Goal: Contribute content: Contribute content

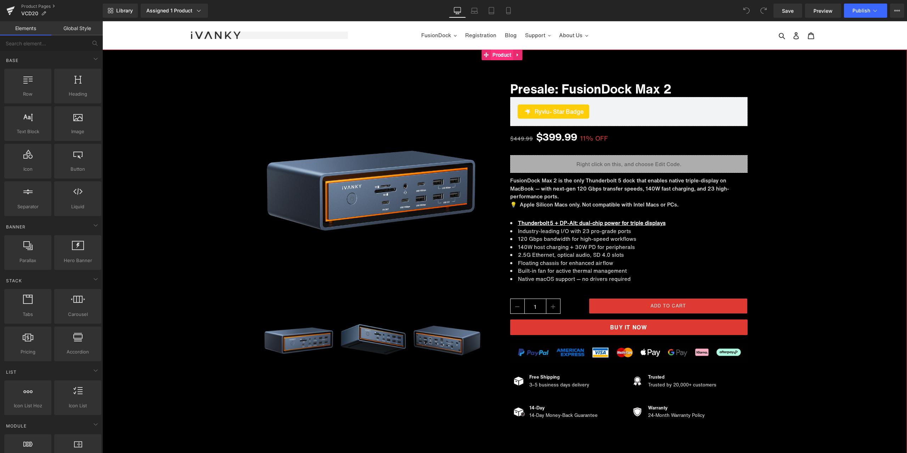
click at [505, 60] on span "Product" at bounding box center [502, 55] width 22 height 11
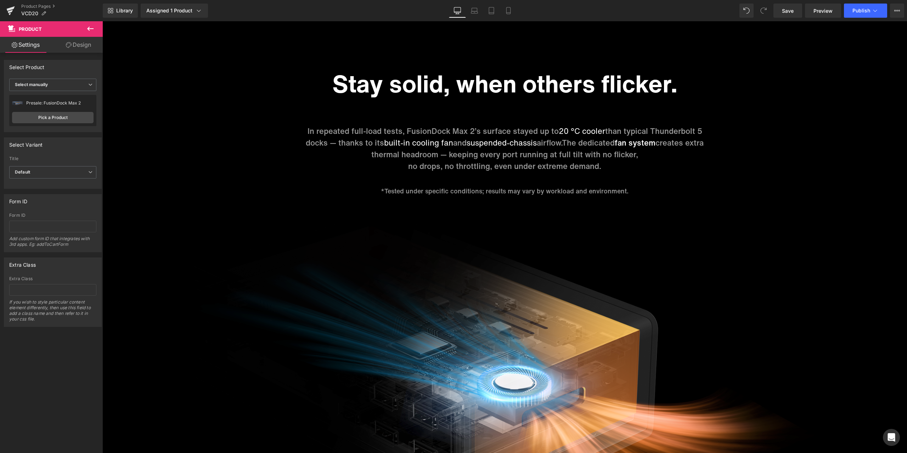
scroll to position [2410, 0]
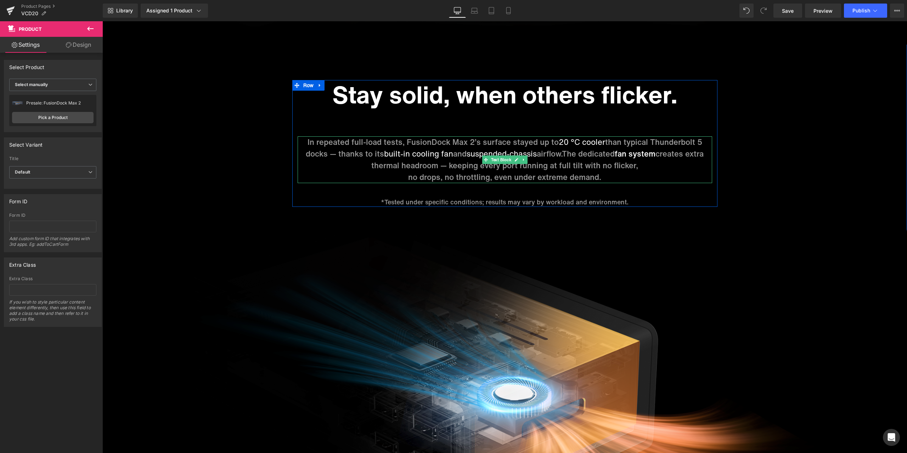
click at [577, 143] on span "20 °C cooler" at bounding box center [582, 141] width 46 height 11
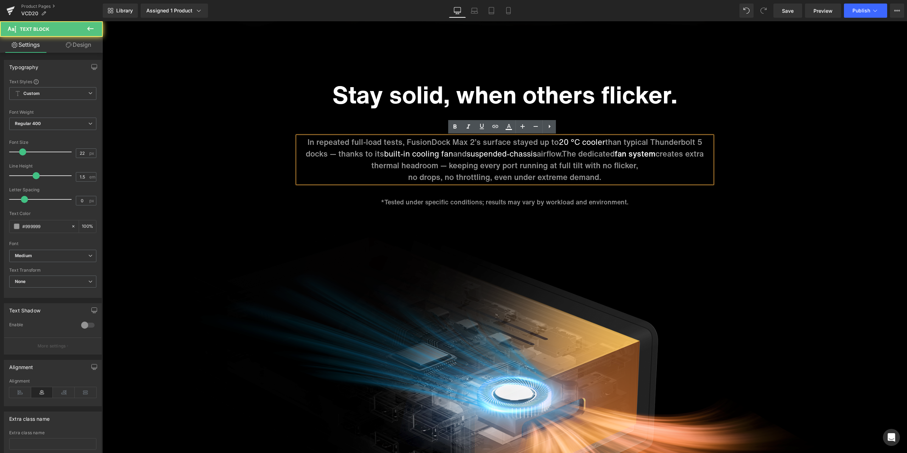
click at [577, 141] on span "20 °C cooler" at bounding box center [582, 141] width 46 height 11
click at [576, 140] on span "20 °C cooler" at bounding box center [582, 141] width 46 height 11
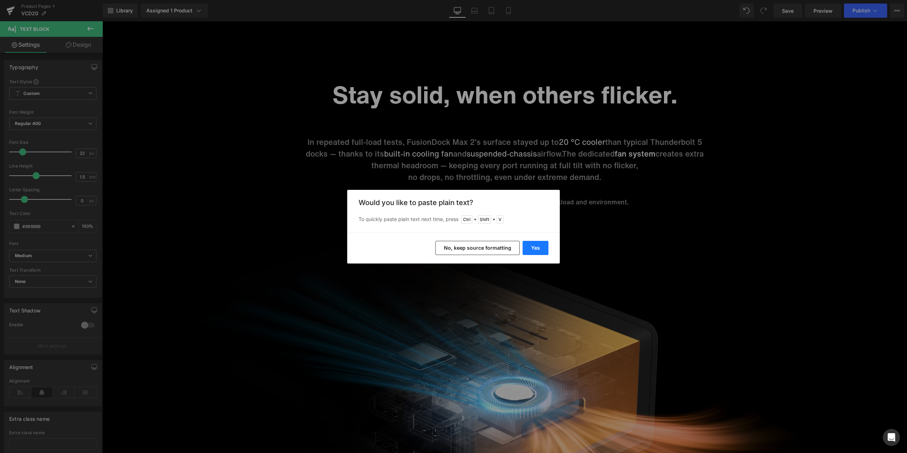
click at [540, 246] on button "Yes" at bounding box center [536, 248] width 26 height 14
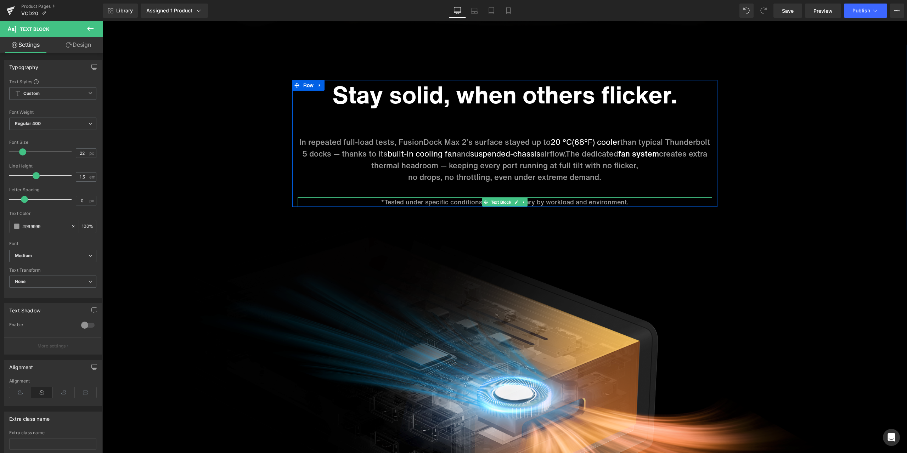
click at [382, 201] on p "*Tested under specific conditions; results may vary by workload and environment." at bounding box center [505, 202] width 415 height 10
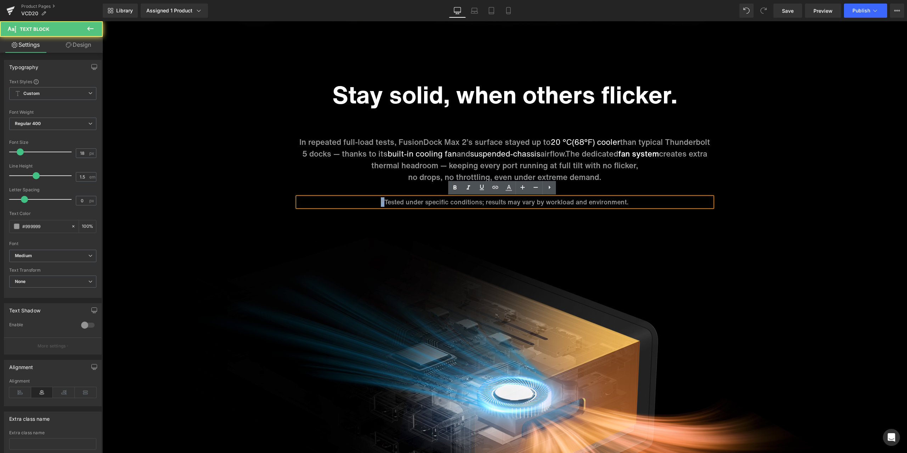
click at [381, 201] on p "*Tested under specific conditions; results may vary by workload and environment." at bounding box center [505, 202] width 415 height 10
copy p "*"
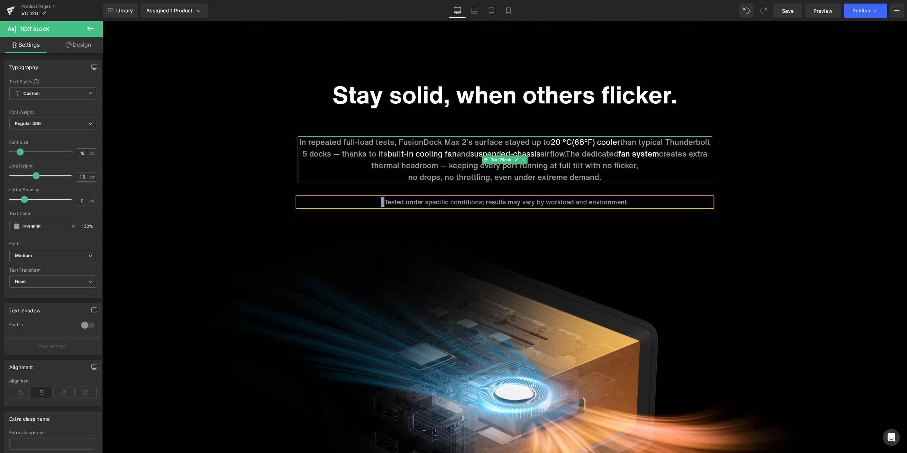
click at [333, 152] on p "In repeated full-load tests, FusionDock Max 2’s surface stayed up to 20 °C(68°F…" at bounding box center [505, 153] width 415 height 35
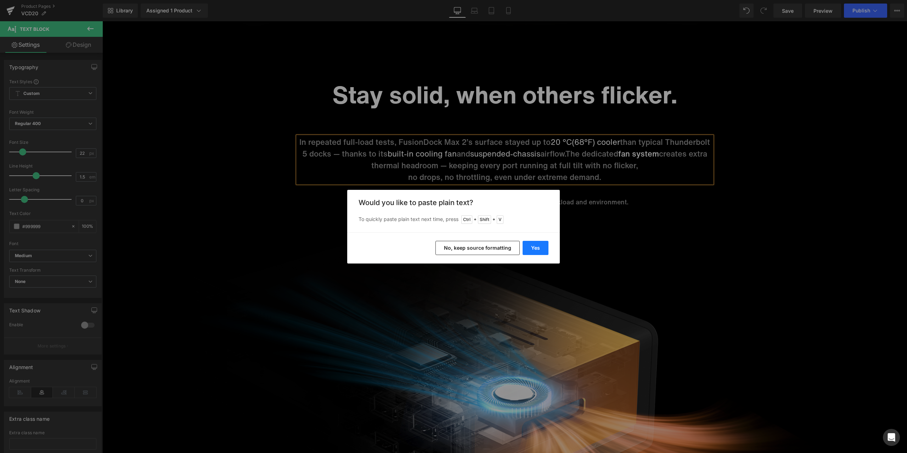
click at [540, 247] on button "Yes" at bounding box center [536, 248] width 26 height 14
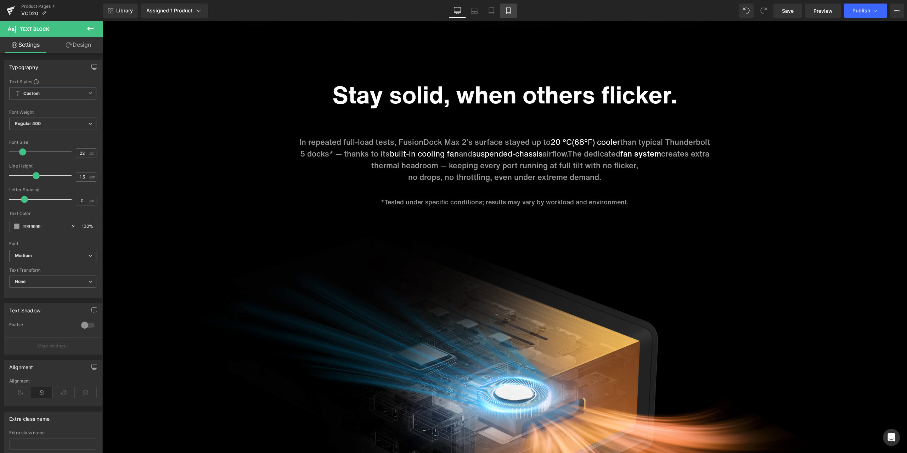
click at [505, 13] on link "Mobile" at bounding box center [508, 11] width 17 height 14
type input "100"
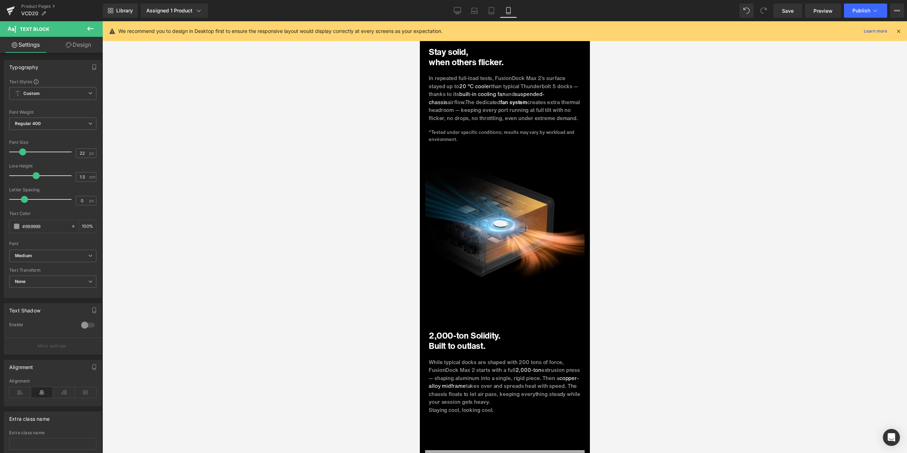
scroll to position [1666, 0]
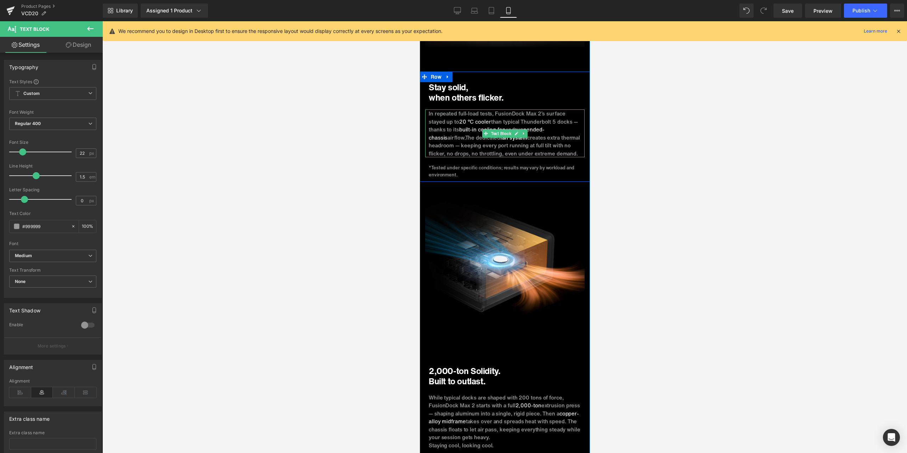
click at [571, 114] on p "In repeated full-load tests, FusionDock Max 2’s surface stayed up to 20 °C cool…" at bounding box center [504, 134] width 152 height 48
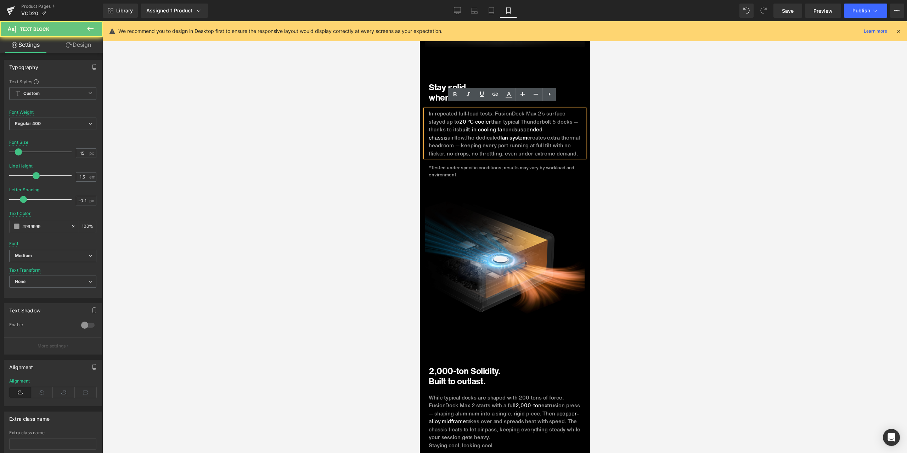
click at [572, 116] on p "In repeated full-load tests, FusionDock Max 2’s surface stayed up to 20 °C cool…" at bounding box center [504, 134] width 152 height 48
click at [571, 117] on p "In repeated full-load tests, FusionDock Max 2’s surface stayed up to 20 °C cool…" at bounding box center [504, 134] width 152 height 48
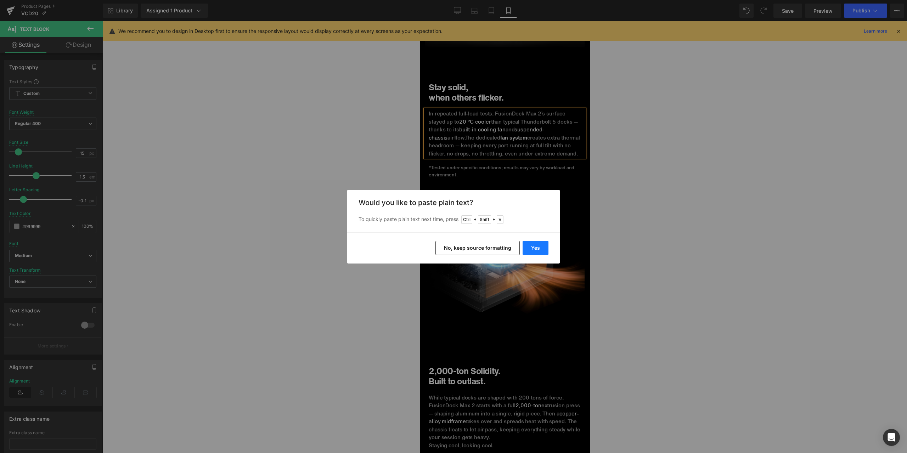
click at [536, 246] on button "Yes" at bounding box center [536, 248] width 26 height 14
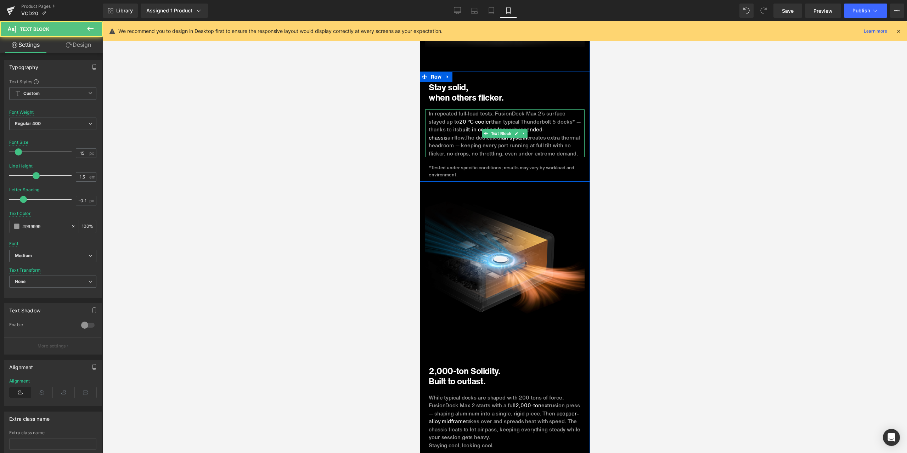
click at [471, 118] on span "20 °C cooler" at bounding box center [475, 122] width 32 height 8
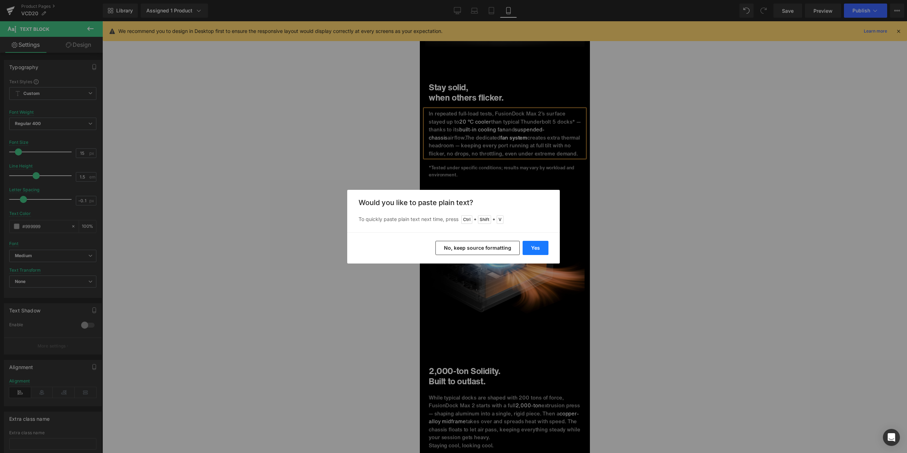
click at [537, 246] on button "Yes" at bounding box center [536, 248] width 26 height 14
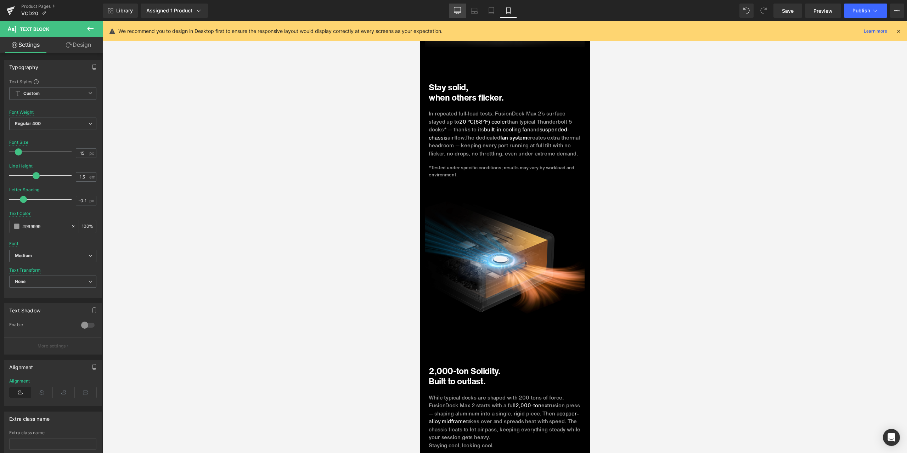
click at [458, 13] on icon at bounding box center [457, 10] width 7 height 7
type input "0"
type input "#363434"
type input "100"
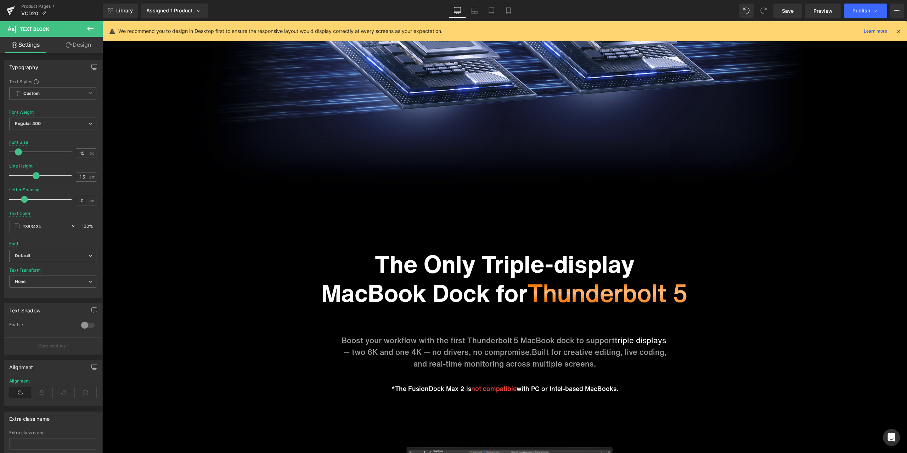
scroll to position [0, 0]
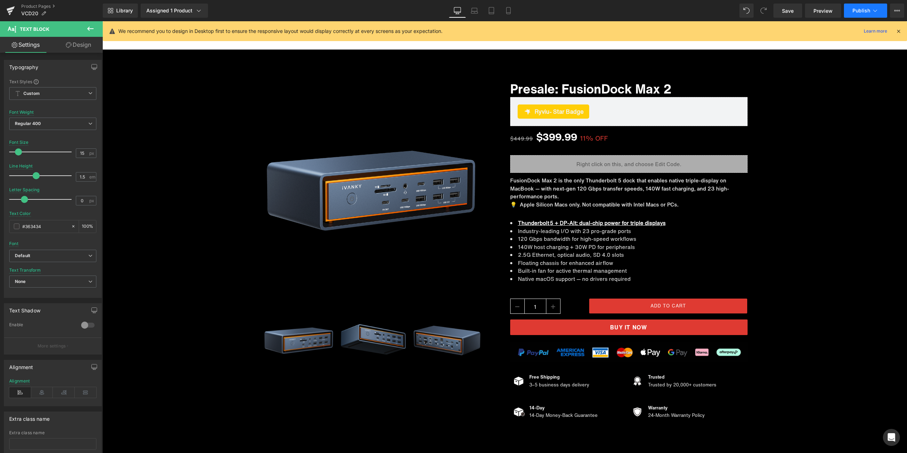
click at [858, 11] on span "Publish" at bounding box center [862, 11] width 18 height 6
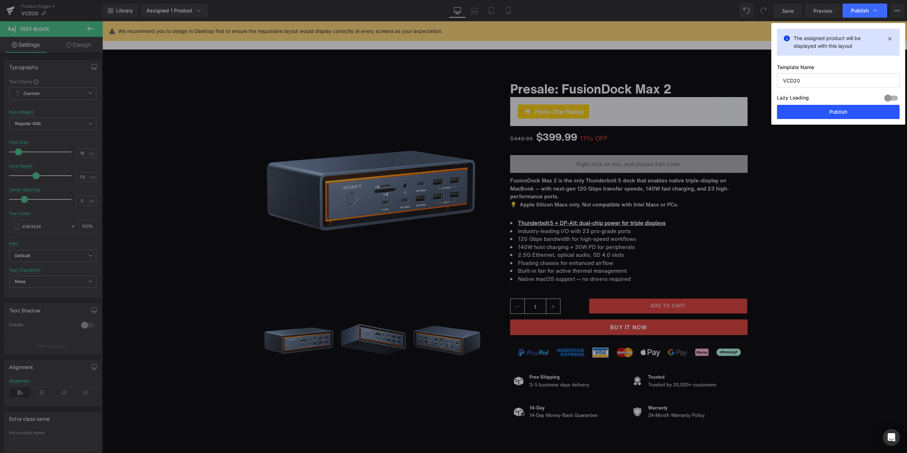
click at [825, 113] on button "Publish" at bounding box center [838, 112] width 123 height 14
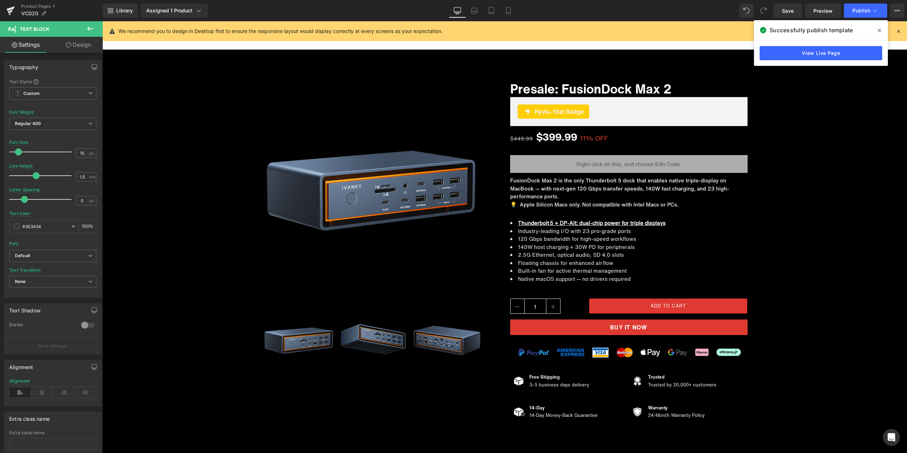
click at [623, 12] on div "Library Assigned 1 Product Product Preview Presale: FusionDock Max 2 Manage ass…" at bounding box center [505, 11] width 804 height 14
click at [880, 29] on icon at bounding box center [880, 31] width 4 height 6
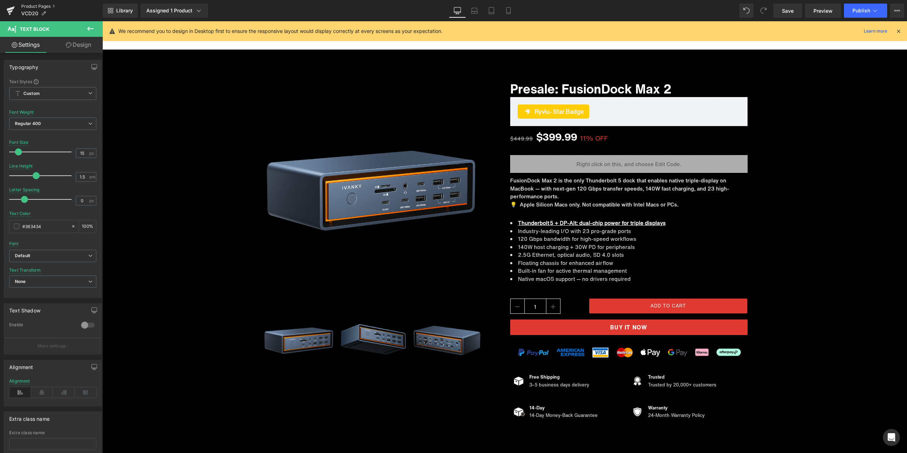
click at [46, 7] on link "Product Pages" at bounding box center [62, 7] width 82 height 6
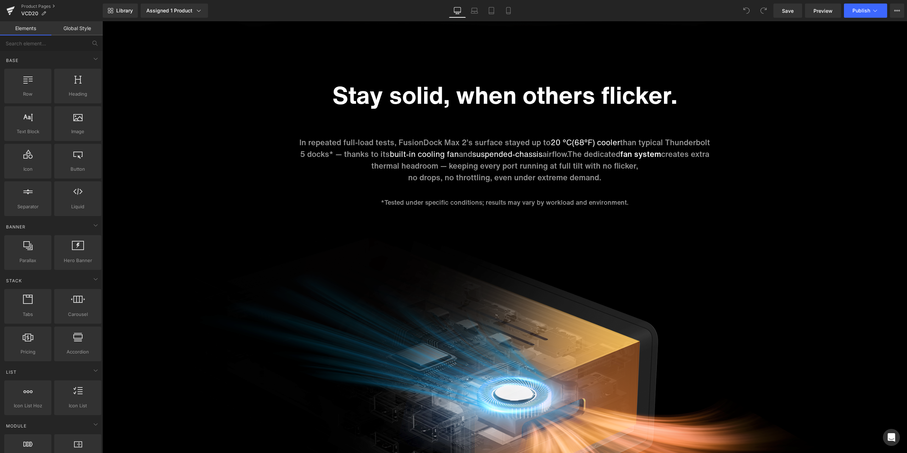
scroll to position [2410, 0]
click at [568, 142] on span "20 °C(68°F) cooler" at bounding box center [585, 141] width 69 height 11
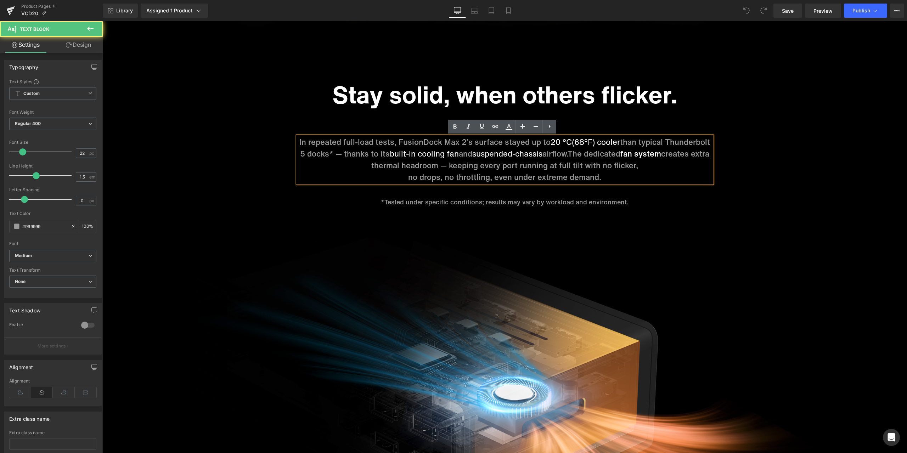
click at [568, 142] on span "20 °C(68°F) cooler" at bounding box center [585, 141] width 69 height 11
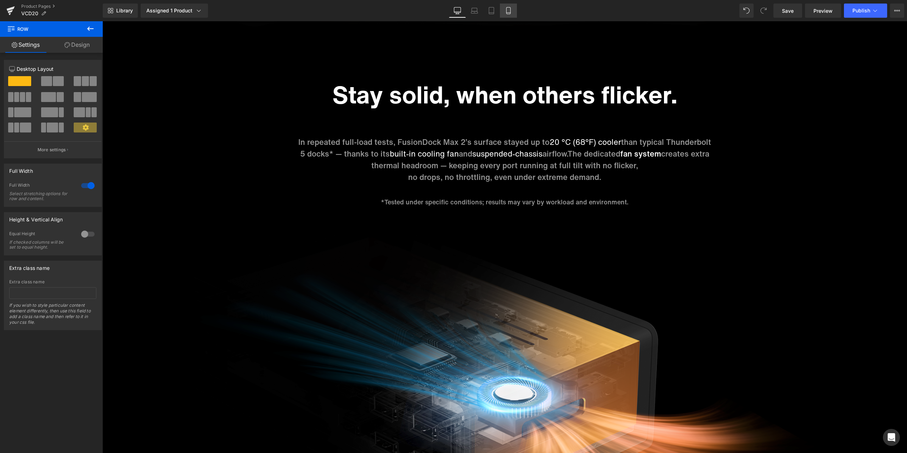
click at [514, 8] on link "Mobile" at bounding box center [508, 11] width 17 height 14
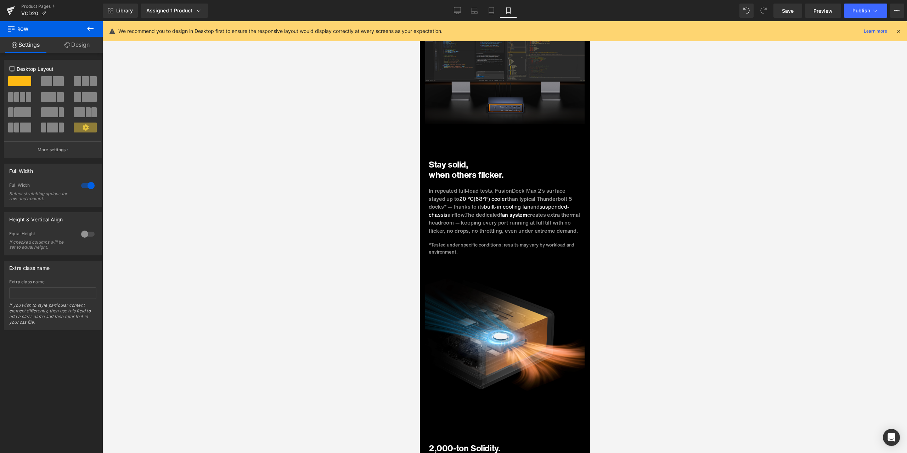
scroll to position [1595, 0]
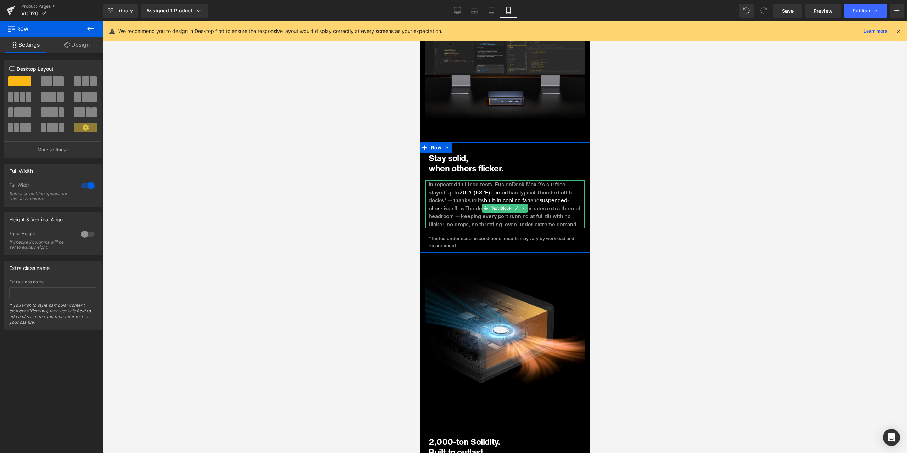
click at [472, 189] on span "20 °C(68°F) cooler" at bounding box center [483, 193] width 48 height 8
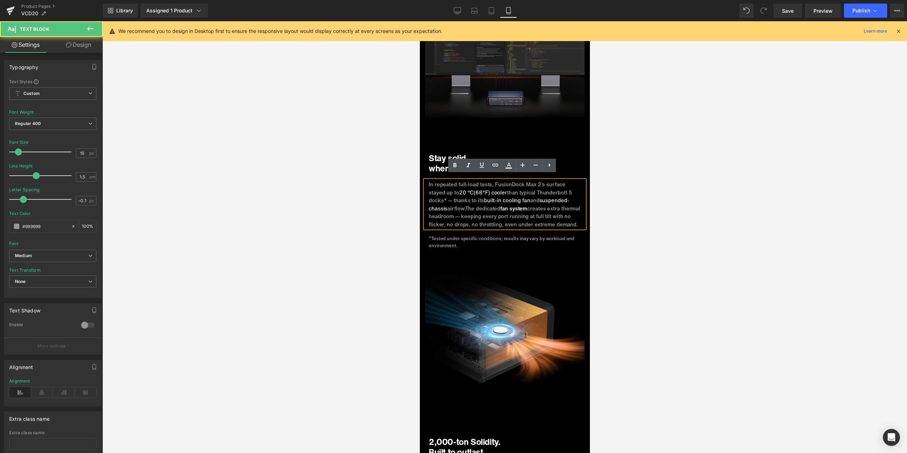
click at [472, 189] on span "20 °C(68°F) cooler" at bounding box center [483, 193] width 48 height 8
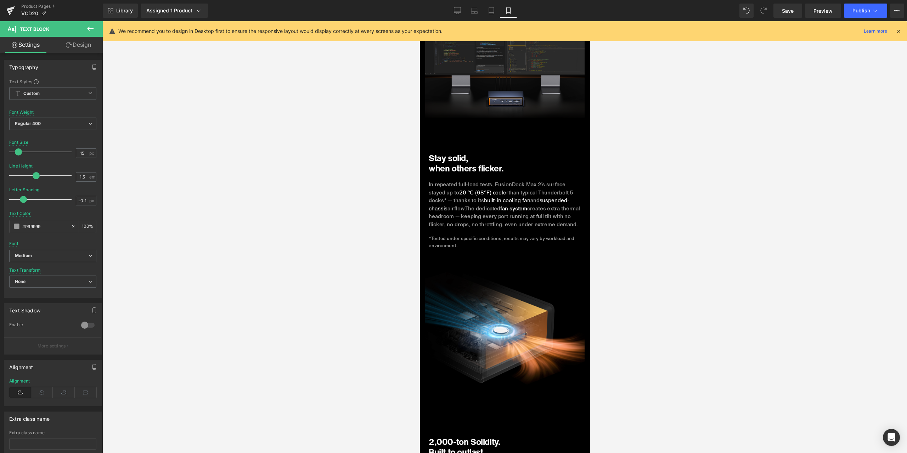
click at [339, 196] on div at bounding box center [504, 237] width 805 height 432
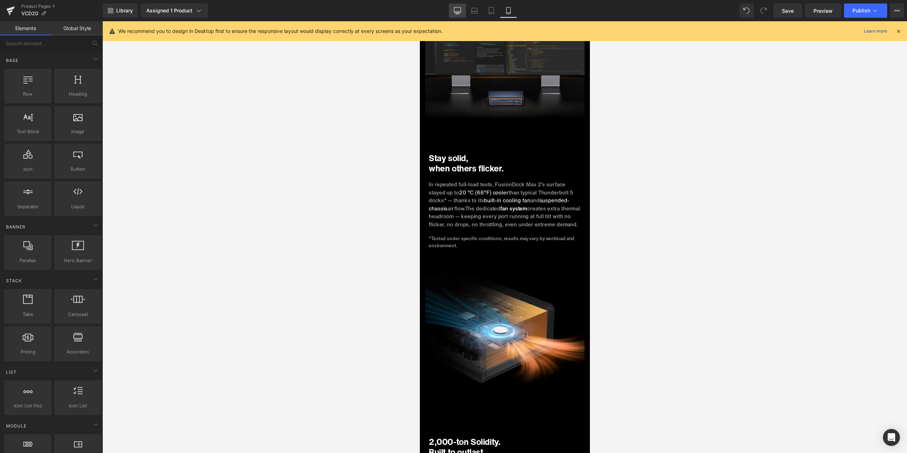
click at [462, 9] on link "Desktop" at bounding box center [457, 11] width 17 height 14
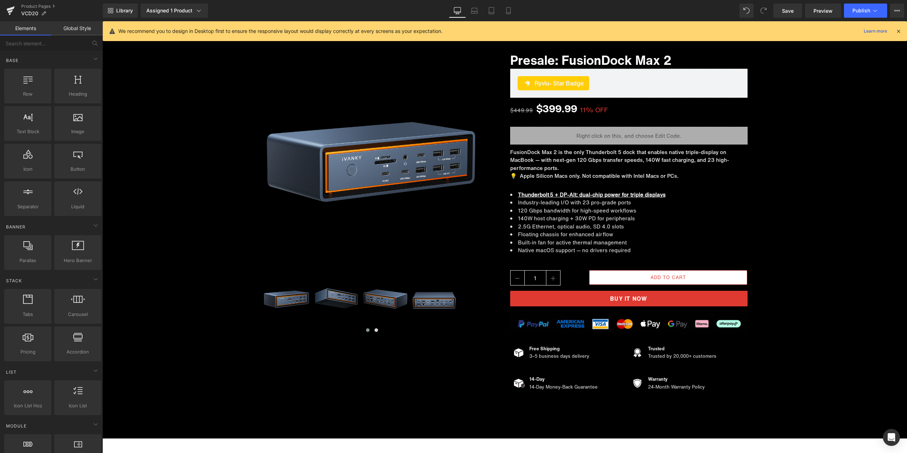
scroll to position [6011, 0]
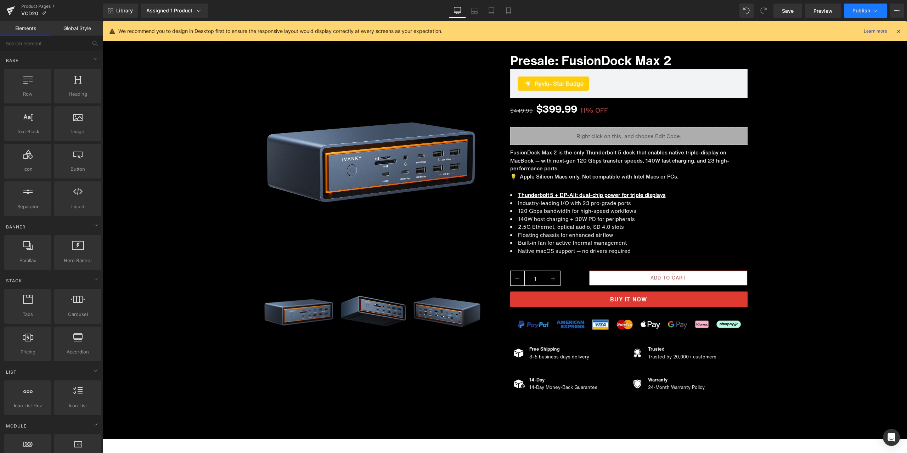
click at [856, 13] on span "Publish" at bounding box center [862, 11] width 18 height 6
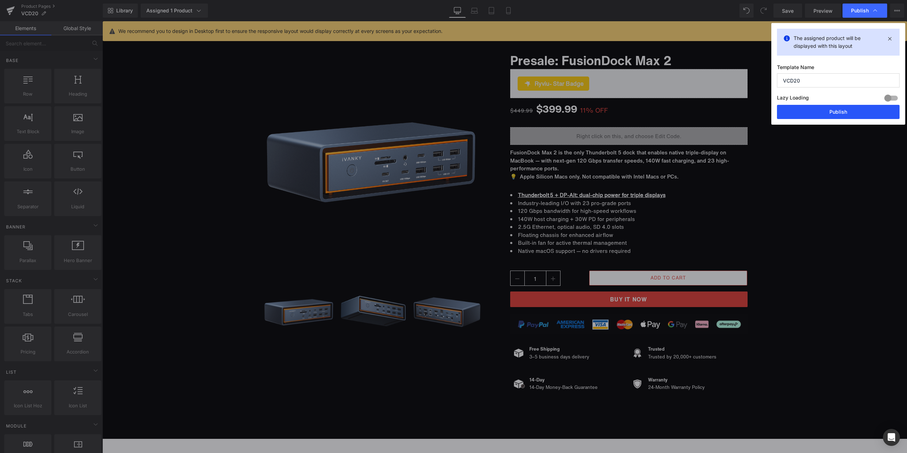
click at [815, 115] on button "Publish" at bounding box center [838, 112] width 123 height 14
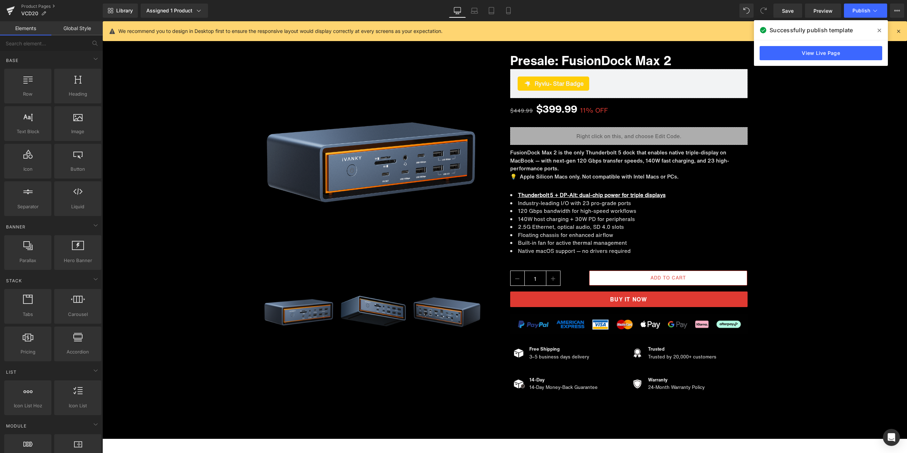
click at [880, 29] on icon at bounding box center [880, 31] width 4 height 6
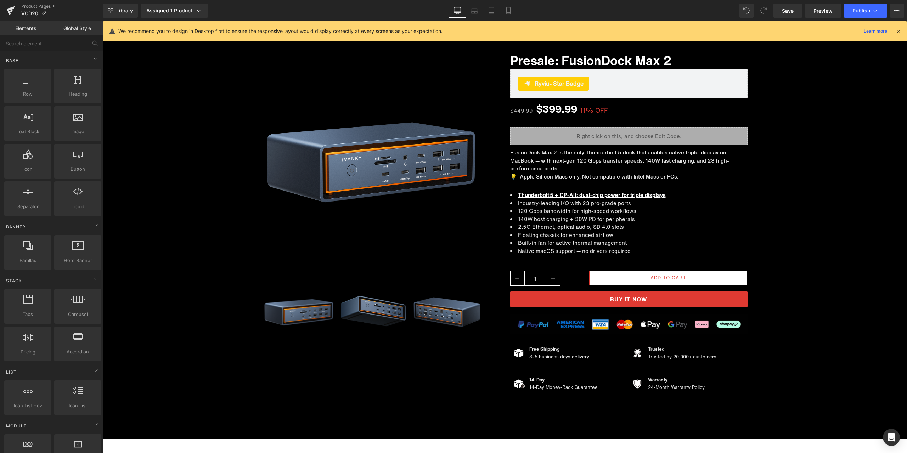
click at [354, 15] on div "Library Assigned 1 Product Product Preview Presale: FusionDock Max 2 Manage ass…" at bounding box center [505, 11] width 804 height 14
click at [44, 7] on link "Product Pages" at bounding box center [62, 7] width 82 height 6
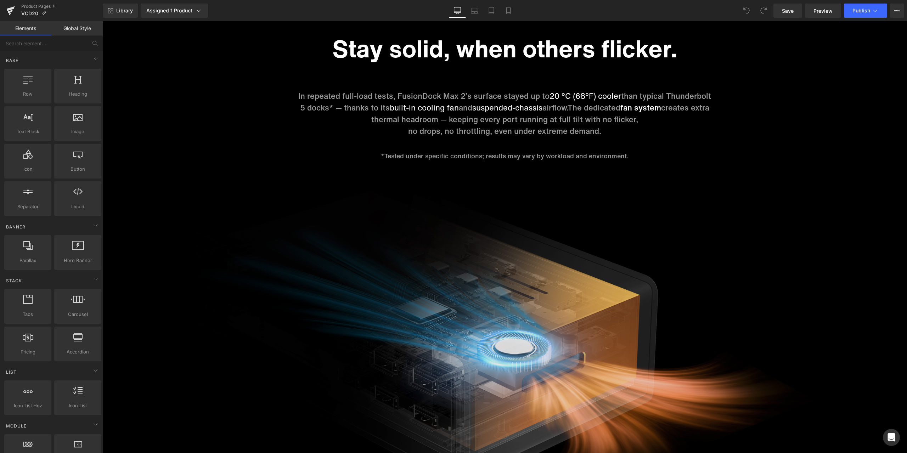
scroll to position [2339, 0]
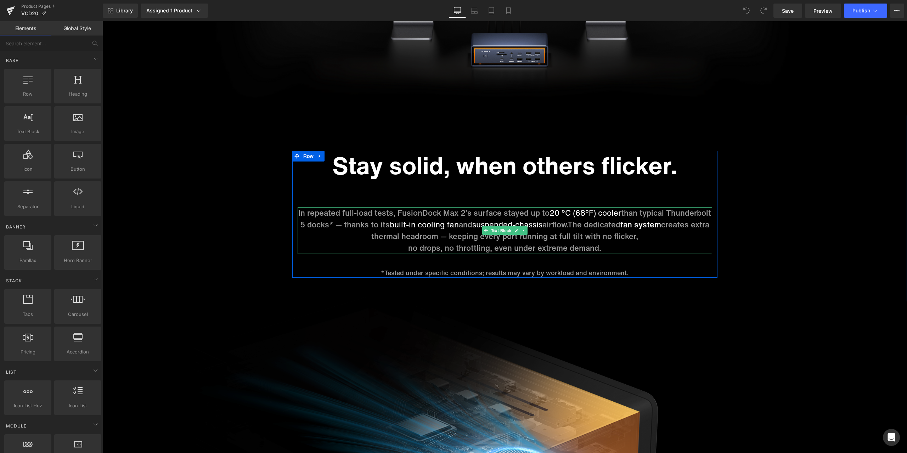
click at [593, 214] on span "20 °C (68°F) cooler" at bounding box center [586, 212] width 72 height 11
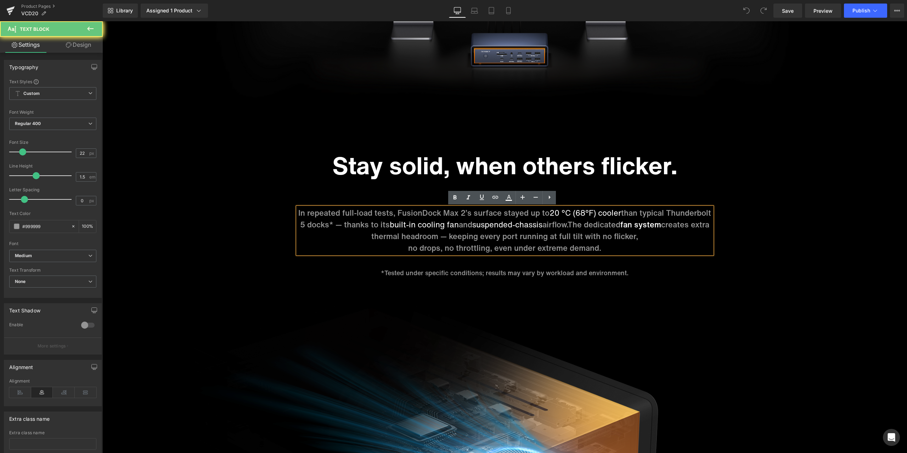
click at [593, 214] on span "20 °C (68°F) cooler" at bounding box center [586, 212] width 72 height 11
click at [573, 215] on span "20 °C (68°F) cooler" at bounding box center [586, 212] width 72 height 11
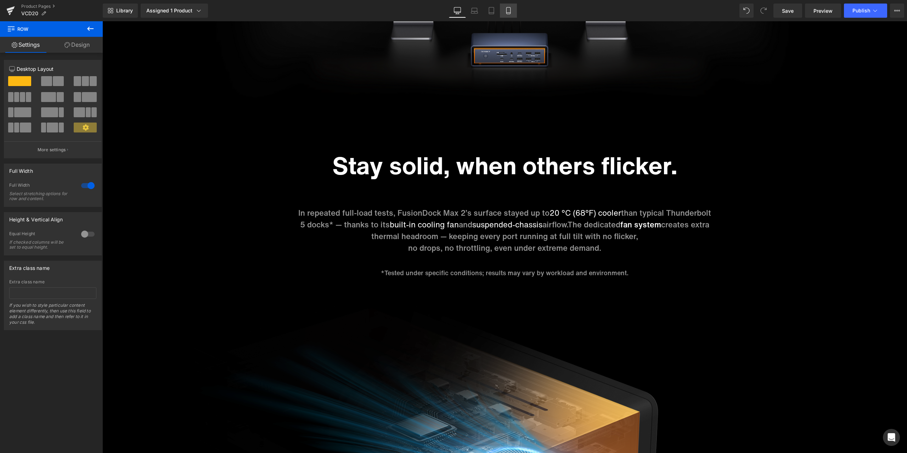
click at [511, 17] on link "Mobile" at bounding box center [508, 11] width 17 height 14
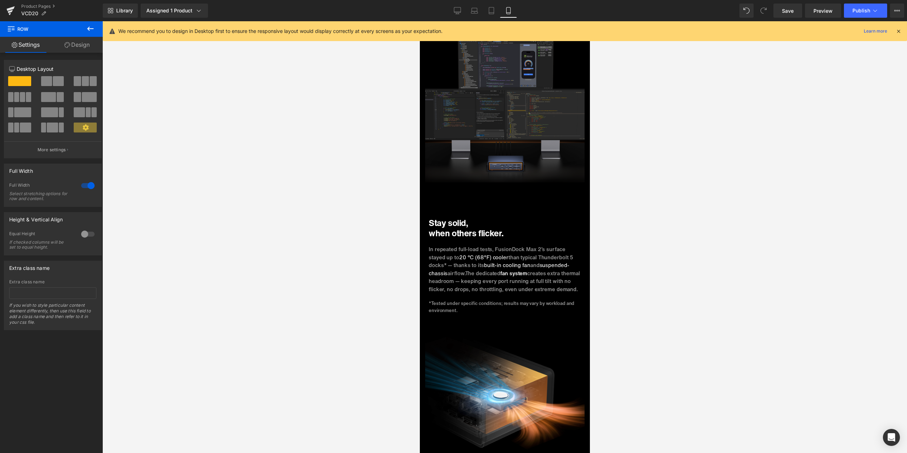
scroll to position [1524, 0]
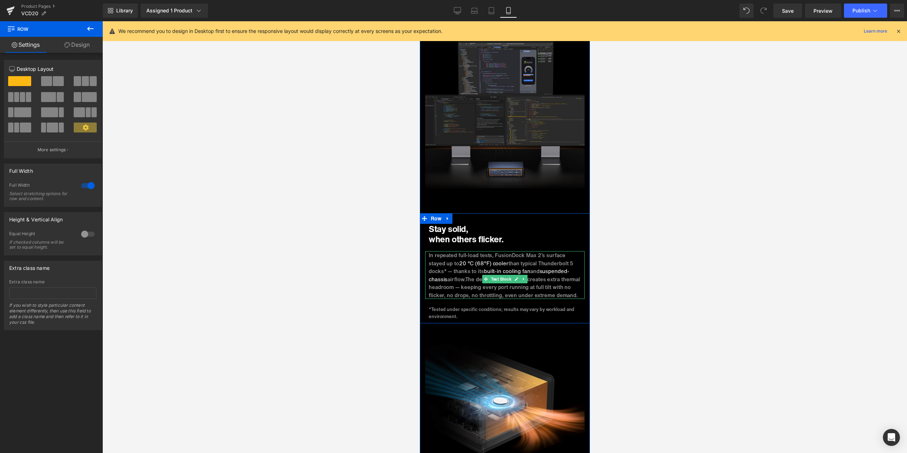
click at [475, 259] on span "20 °C (68°F) cooler" at bounding box center [483, 263] width 49 height 8
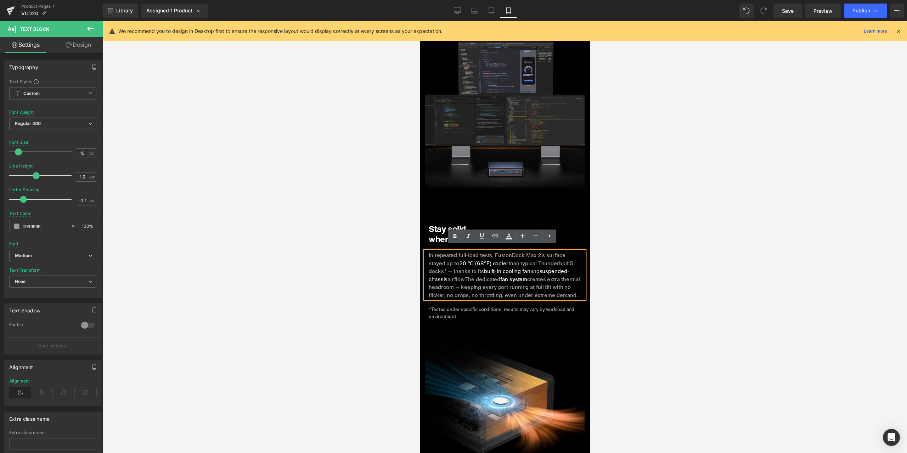
click at [476, 259] on span "20 °C (68°F) cooler" at bounding box center [483, 263] width 49 height 8
click at [489, 259] on span "20 °C (68°F) cooler" at bounding box center [483, 263] width 49 height 8
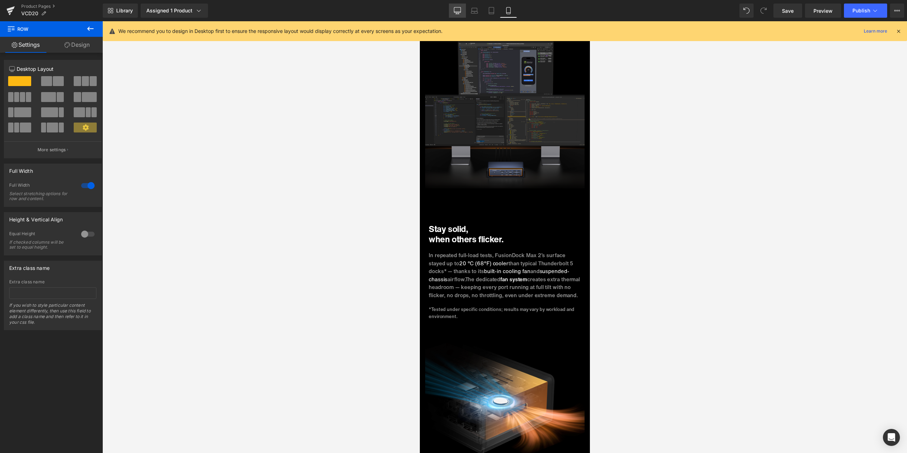
click at [462, 12] on link "Desktop" at bounding box center [457, 11] width 17 height 14
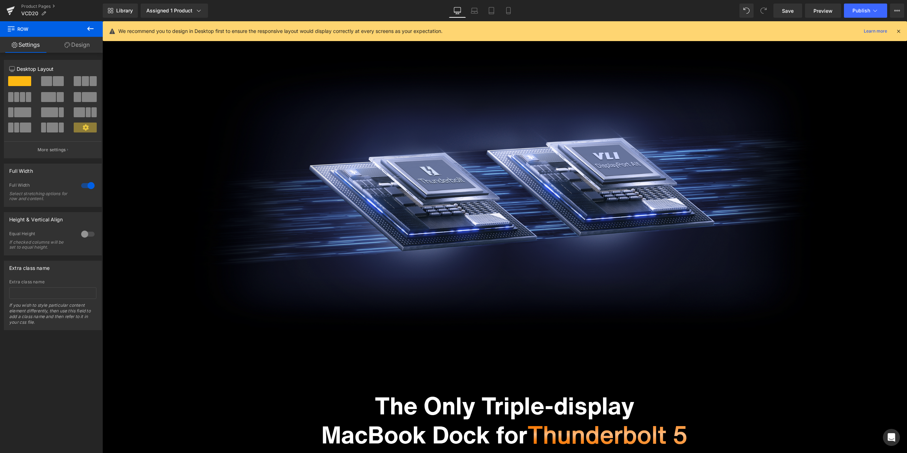
scroll to position [0, 0]
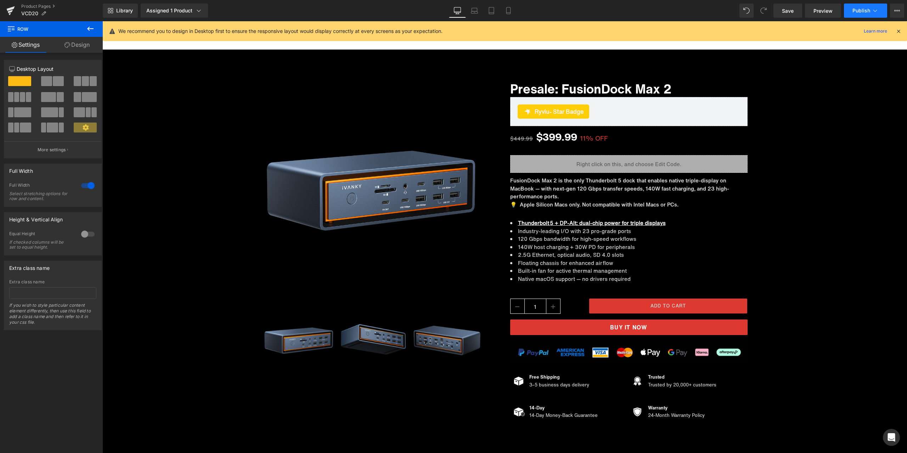
click at [859, 5] on button "Publish" at bounding box center [865, 11] width 43 height 14
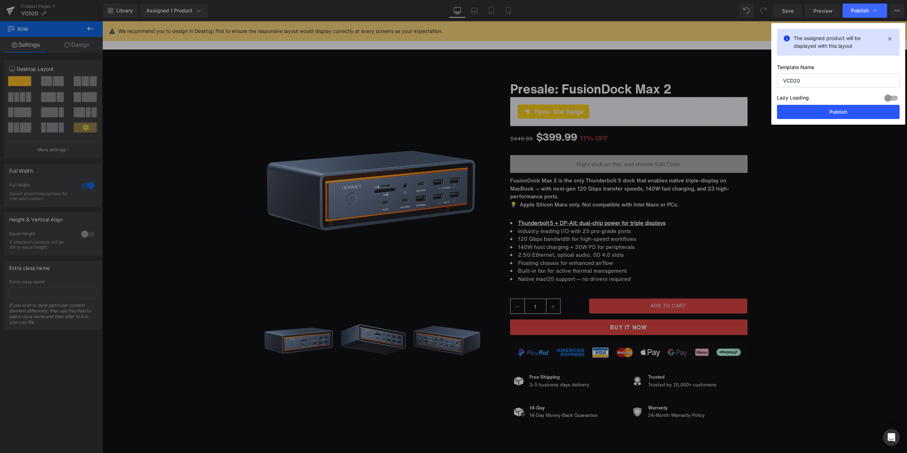
click at [832, 114] on button "Publish" at bounding box center [838, 112] width 123 height 14
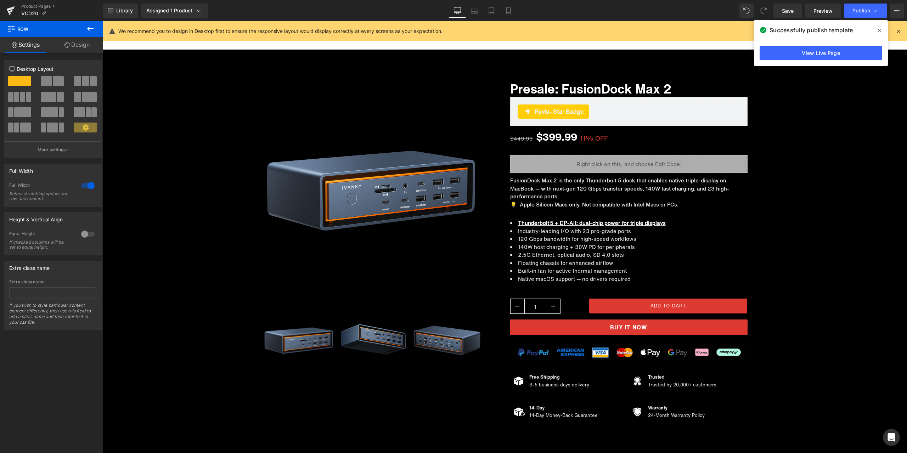
click at [881, 28] on icon at bounding box center [880, 31] width 4 height 6
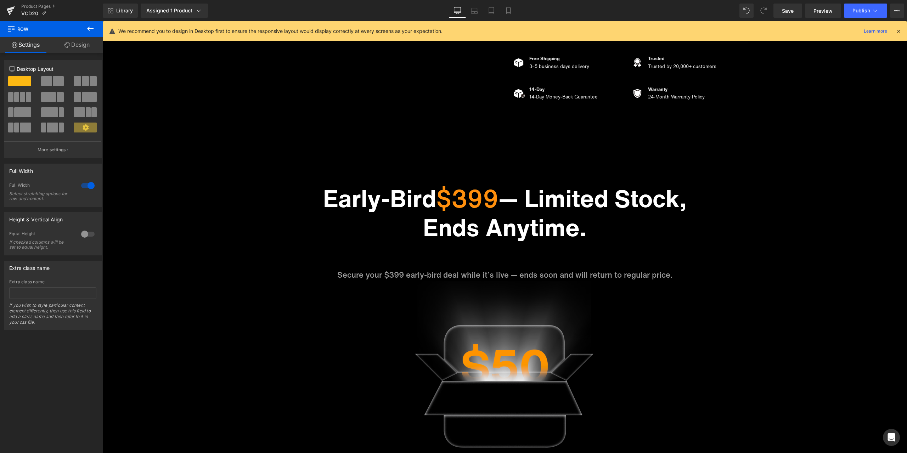
scroll to position [284, 0]
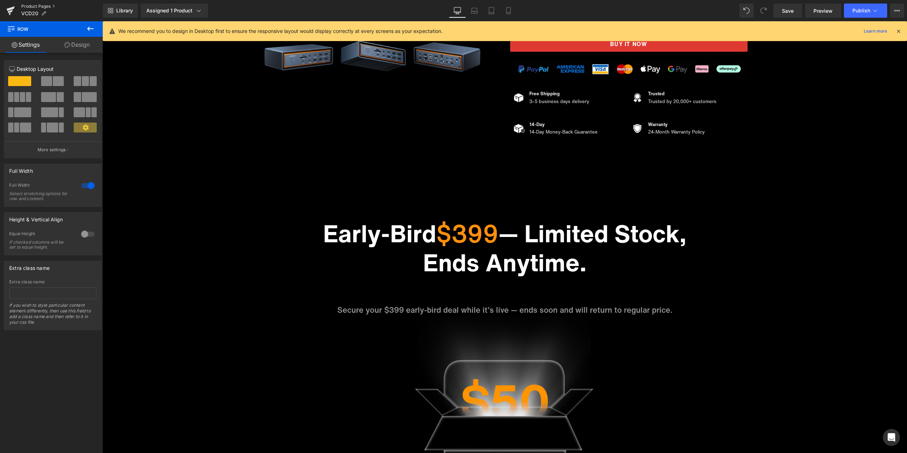
click at [44, 5] on link "Product Pages" at bounding box center [62, 7] width 82 height 6
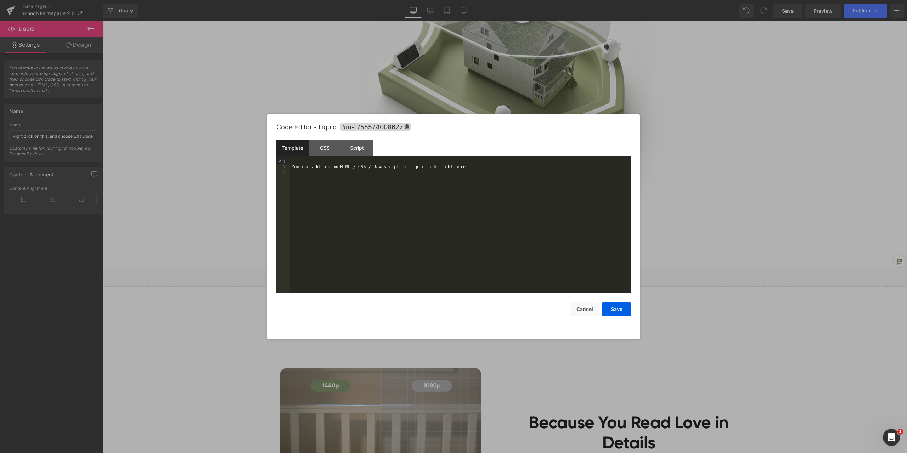
click at [385, 197] on div "You can add custom HTML / CSS / Javascript or Liquid code right here." at bounding box center [460, 231] width 341 height 144
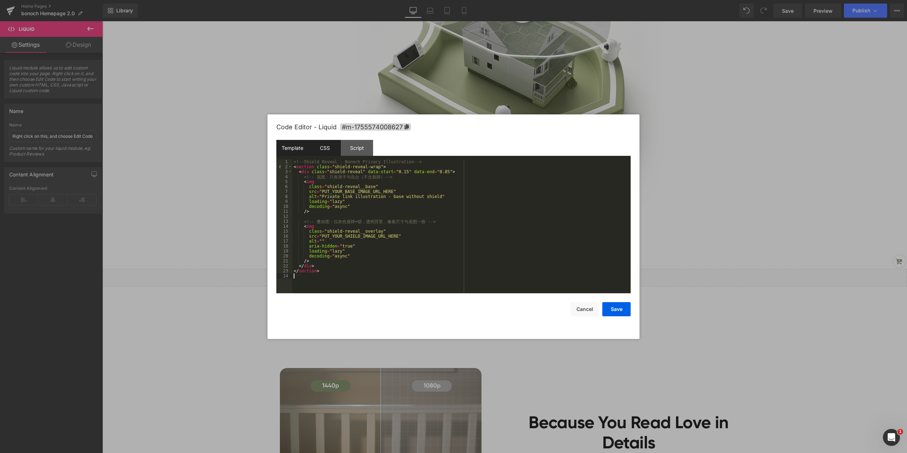
drag, startPoint x: 325, startPoint y: 151, endPoint x: 332, endPoint y: 153, distance: 6.5
click at [325, 151] on div "CSS" at bounding box center [325, 148] width 32 height 16
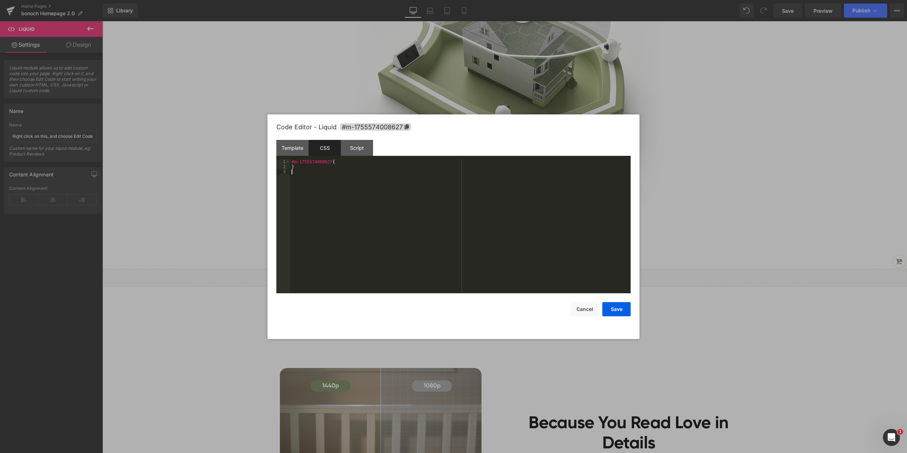
click at [373, 202] on div "#m-1755574008627 { }" at bounding box center [460, 231] width 341 height 144
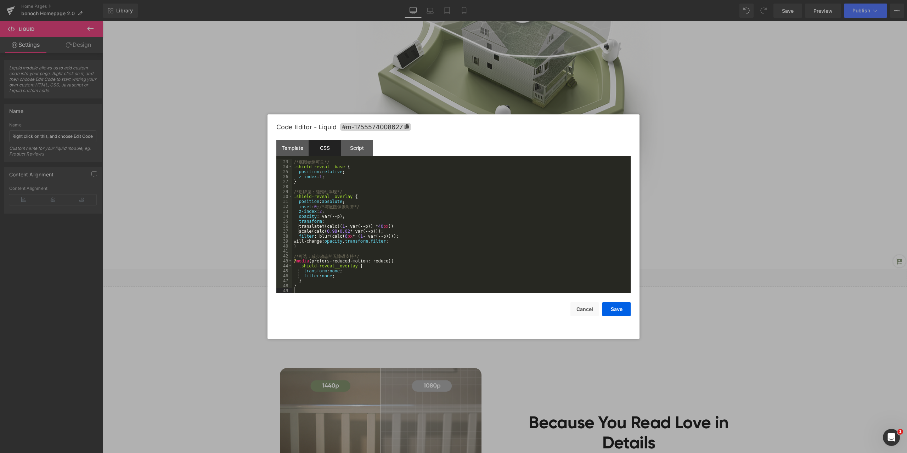
scroll to position [109, 0]
drag, startPoint x: 363, startPoint y: 147, endPoint x: 365, endPoint y: 152, distance: 4.9
click at [363, 147] on div "Script" at bounding box center [357, 148] width 32 height 16
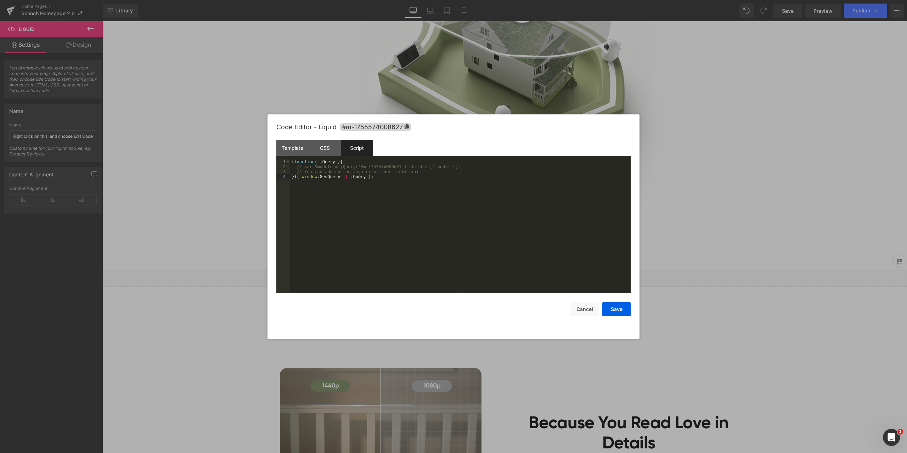
click at [392, 205] on div "( function ( jQuery ) { // var $module = jQuery('#m-1755574008627').children('.…" at bounding box center [460, 231] width 341 height 144
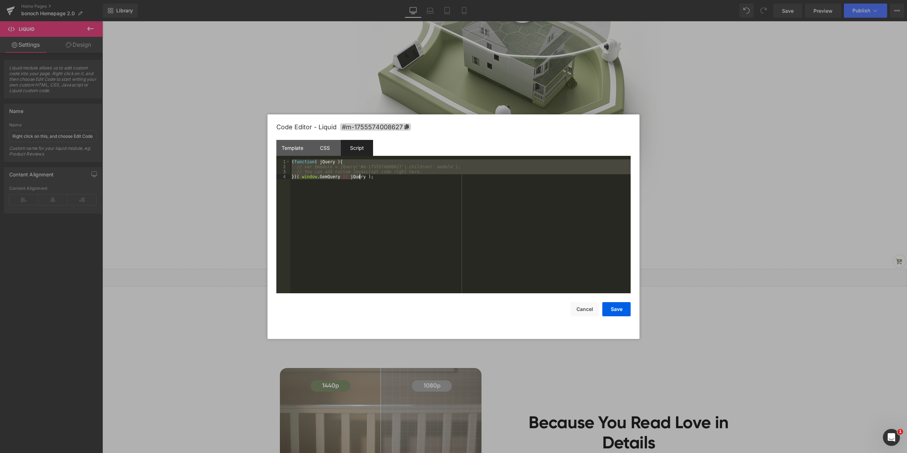
scroll to position [20, 0]
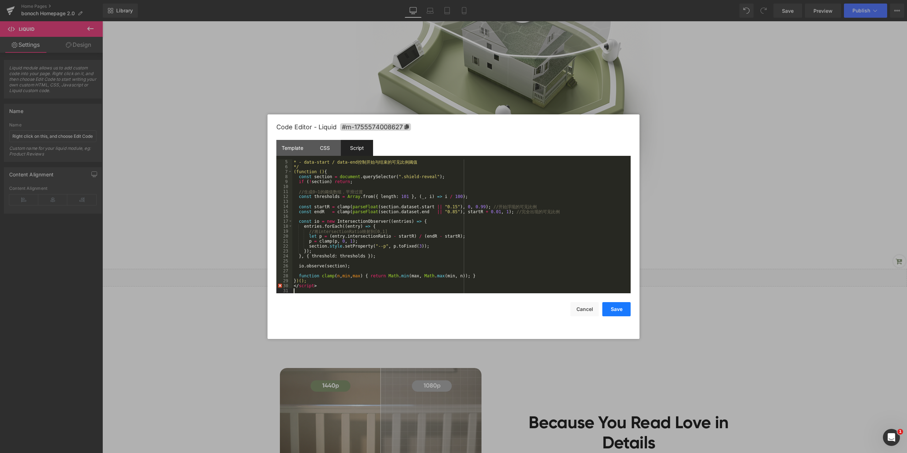
click at [619, 309] on button "Save" at bounding box center [616, 309] width 28 height 14
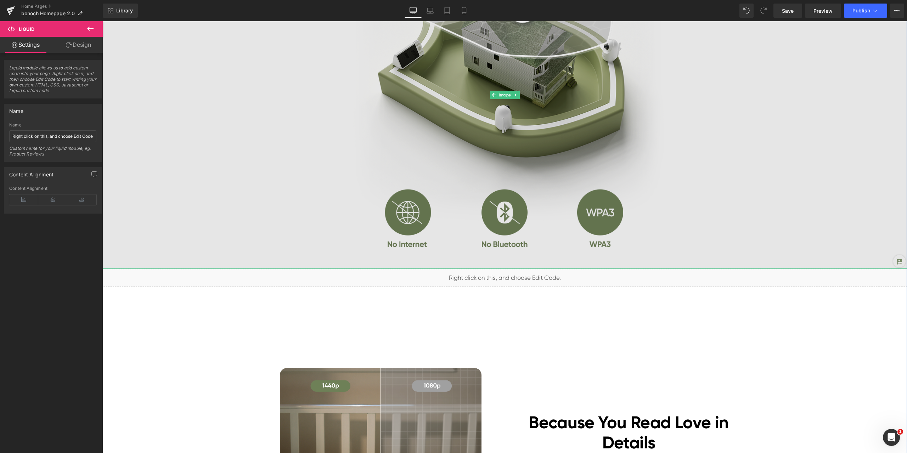
click at [678, 89] on img at bounding box center [504, 95] width 805 height 348
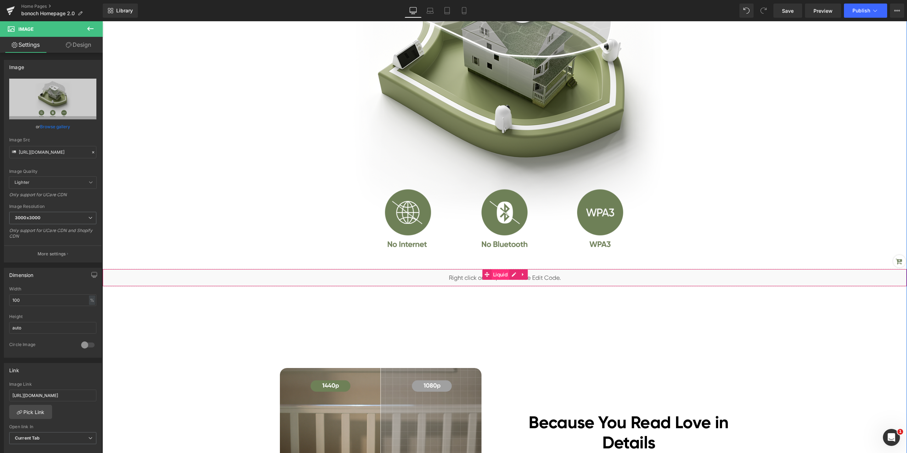
click at [492, 275] on span "Liquid" at bounding box center [501, 274] width 18 height 11
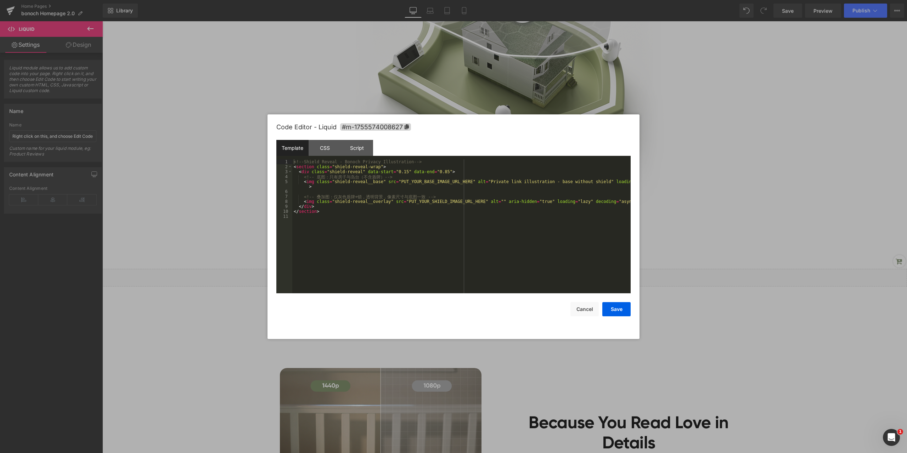
click at [486, 0] on div "Liquid You are previewing how the will restyle your page. You can not edit Elem…" at bounding box center [453, 0] width 907 height 0
drag, startPoint x: 383, startPoint y: 181, endPoint x: 442, endPoint y: 182, distance: 58.5
click at [442, 182] on div "<!-- Shield Reveal - Bonoch Privacy Illustration --> < section class = "shield-…" at bounding box center [461, 231] width 338 height 144
drag, startPoint x: 389, startPoint y: 201, endPoint x: 452, endPoint y: 201, distance: 62.7
click at [452, 201] on div "<!-- Shield Reveal - Bonoch Privacy Illustration --> < section class = "shield-…" at bounding box center [461, 231] width 338 height 144
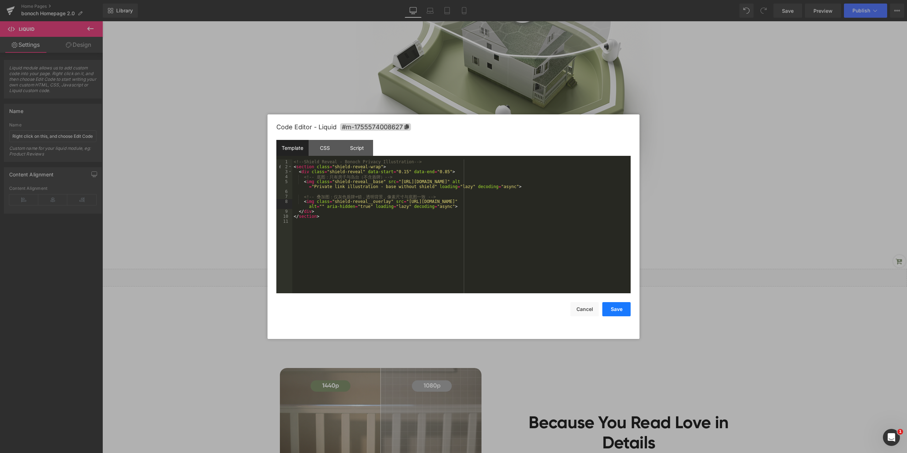
click at [620, 306] on button "Save" at bounding box center [616, 309] width 28 height 14
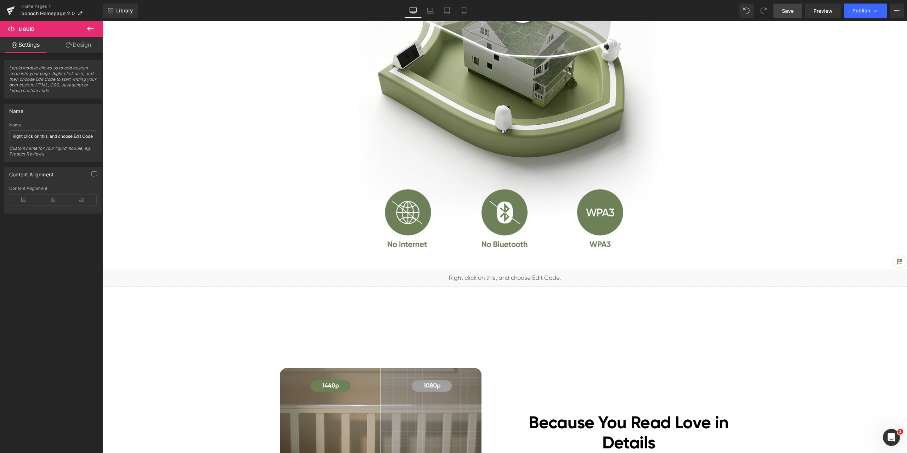
click at [784, 12] on span "Save" at bounding box center [788, 10] width 12 height 7
click at [826, 15] on link "Preview" at bounding box center [823, 11] width 36 height 14
click at [498, 274] on span "Liquid" at bounding box center [501, 275] width 18 height 11
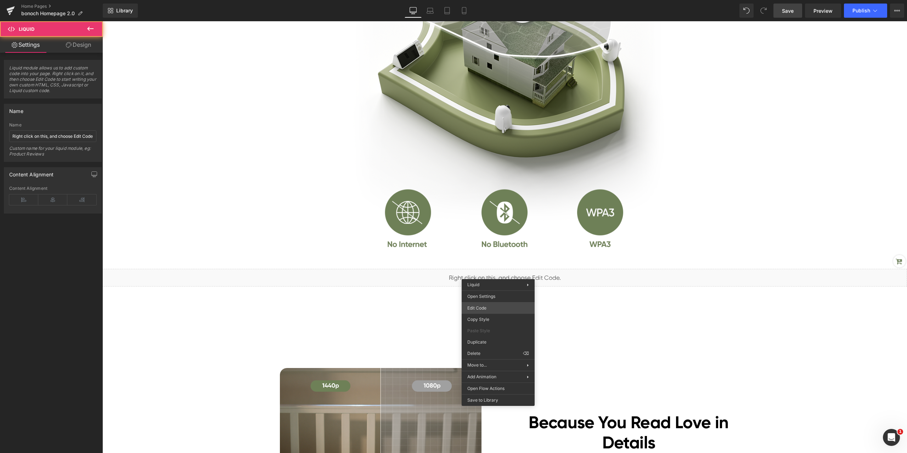
click at [487, 0] on div "Liquid You are previewing how the will restyle your page. You can not edit Elem…" at bounding box center [453, 0] width 907 height 0
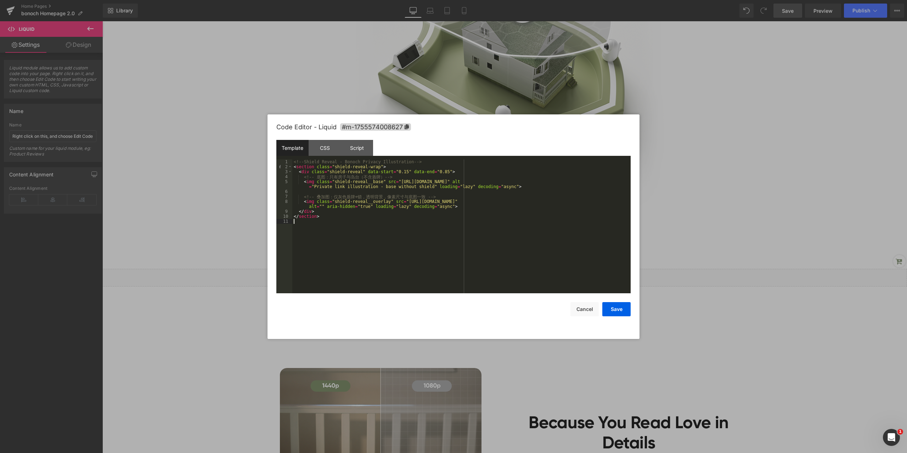
click at [372, 220] on div "<!-- Shield Reveal - Bonoch Privacy Illustration --> < section class = "shield-…" at bounding box center [461, 231] width 338 height 144
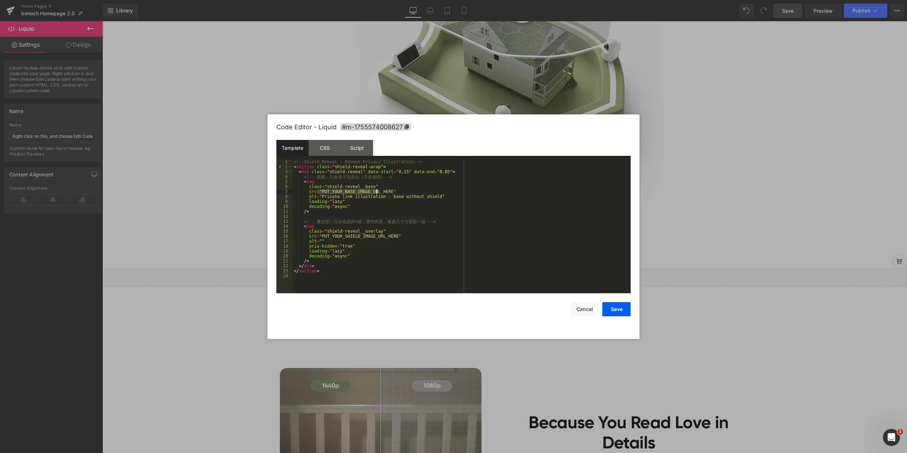
drag, startPoint x: 318, startPoint y: 191, endPoint x: 376, endPoint y: 190, distance: 58.5
click at [376, 190] on div "<!-- Shield Reveal - Bonoch Privacy Illustration --> < section class = "shield-…" at bounding box center [461, 231] width 338 height 144
click at [332, 234] on div "<!-- Shield Reveal - Bonoch Privacy Illustration --> < section class = "shield-…" at bounding box center [461, 231] width 338 height 144
drag, startPoint x: 317, startPoint y: 236, endPoint x: 380, endPoint y: 237, distance: 63.1
click at [380, 237] on div "<!-- Shield Reveal - Bonoch Privacy Illustration --> < section class = "shield-…" at bounding box center [461, 231] width 338 height 144
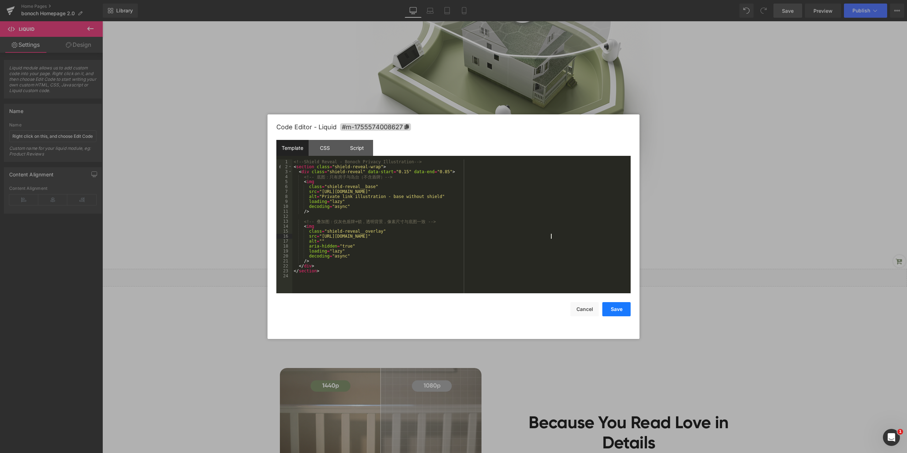
click at [620, 310] on button "Save" at bounding box center [616, 309] width 28 height 14
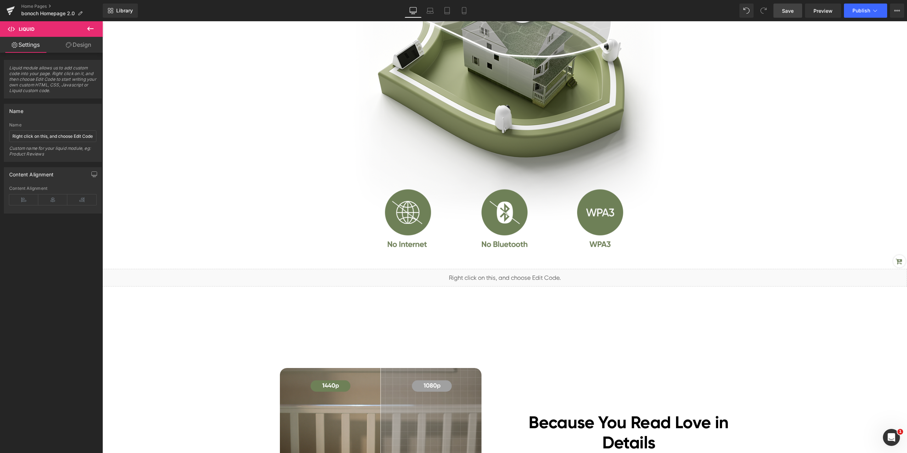
click at [792, 12] on span "Save" at bounding box center [788, 10] width 12 height 7
click at [832, 12] on span "Preview" at bounding box center [823, 10] width 19 height 7
click at [500, 276] on span "Liquid" at bounding box center [501, 274] width 18 height 11
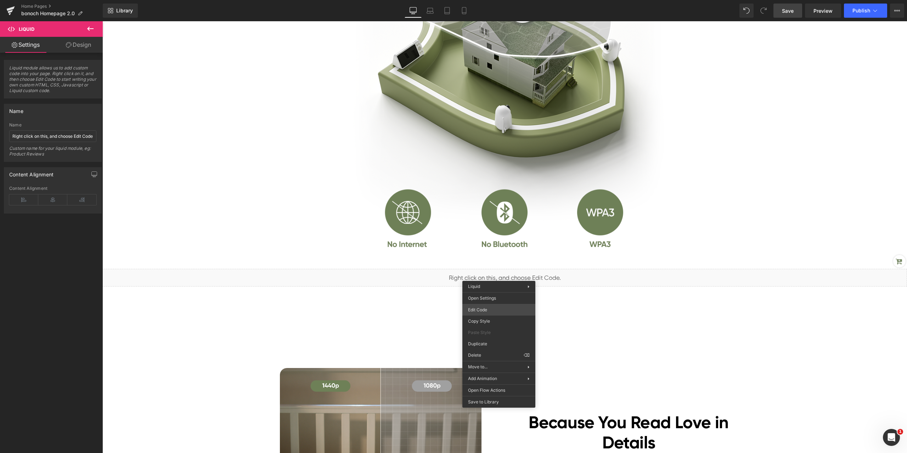
click at [495, 0] on div "Liquid You are previewing how the will restyle your page. You can not edit Elem…" at bounding box center [453, 0] width 907 height 0
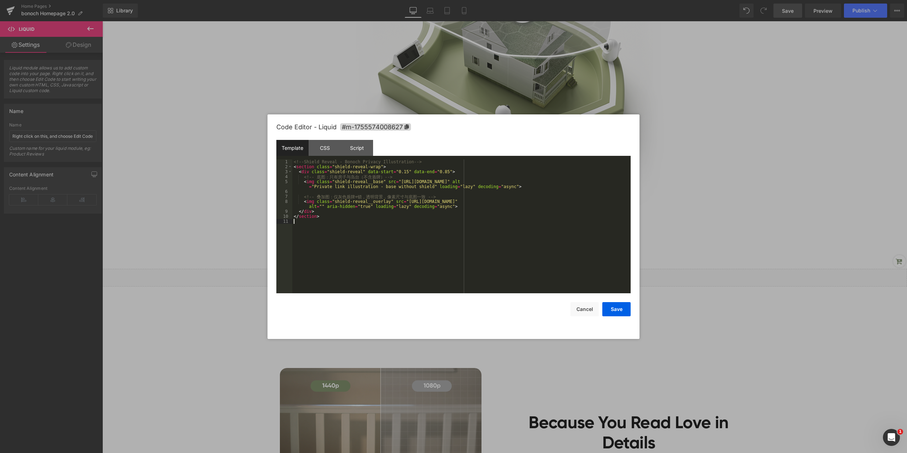
click at [432, 226] on div "<!-- Shield Reveal - Bonoch Privacy Illustration --> < section class = "shield-…" at bounding box center [461, 231] width 338 height 144
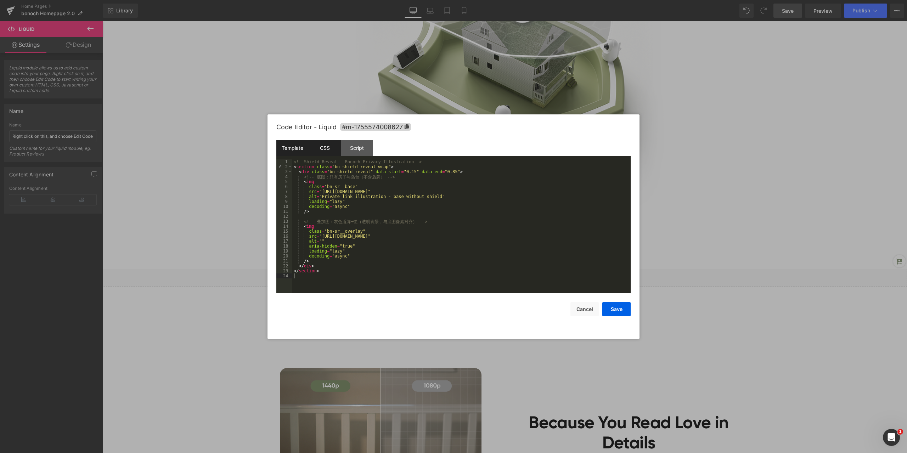
click at [323, 151] on div "CSS" at bounding box center [325, 148] width 32 height 16
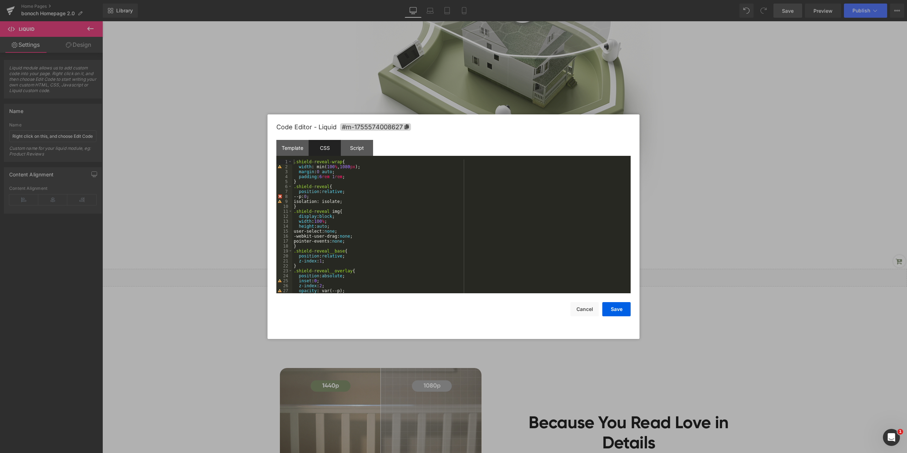
click at [396, 198] on div ".shield-reveal-wrap { width : min( 100 % , 1080 px ); margin : 0 auto ; padding…" at bounding box center [460, 231] width 336 height 144
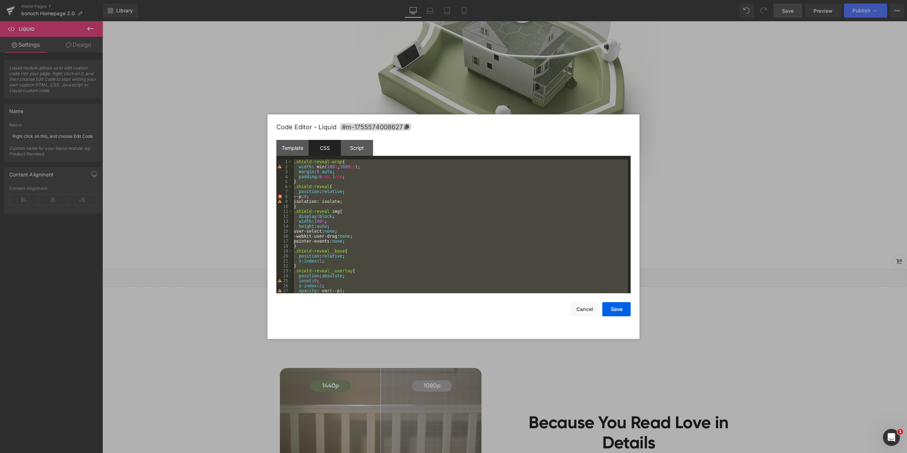
scroll to position [109, 0]
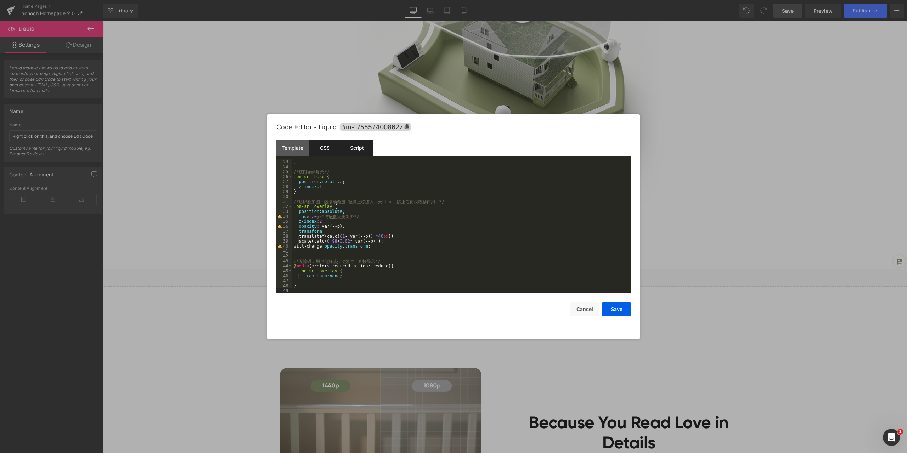
click at [350, 146] on div "Script" at bounding box center [357, 148] width 32 height 16
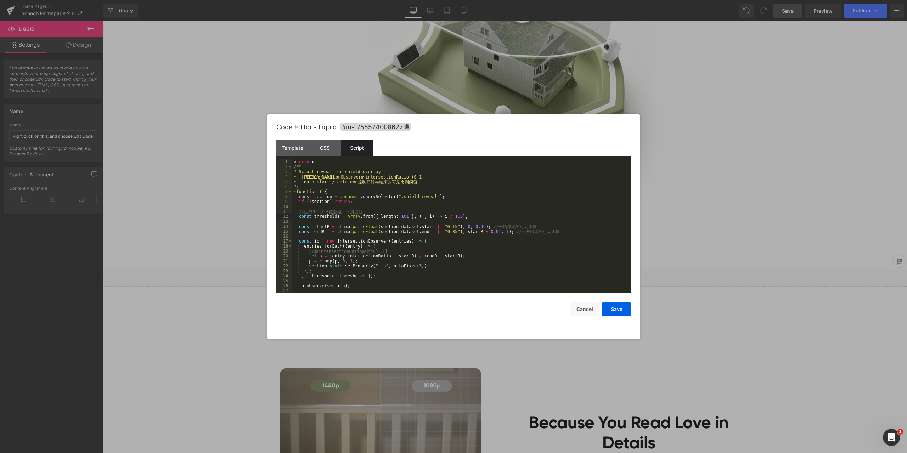
click at [408, 214] on div "< script > /** * Scroll reveal for shield overlay * - 利 用 IntersectionObserver …" at bounding box center [460, 231] width 336 height 144
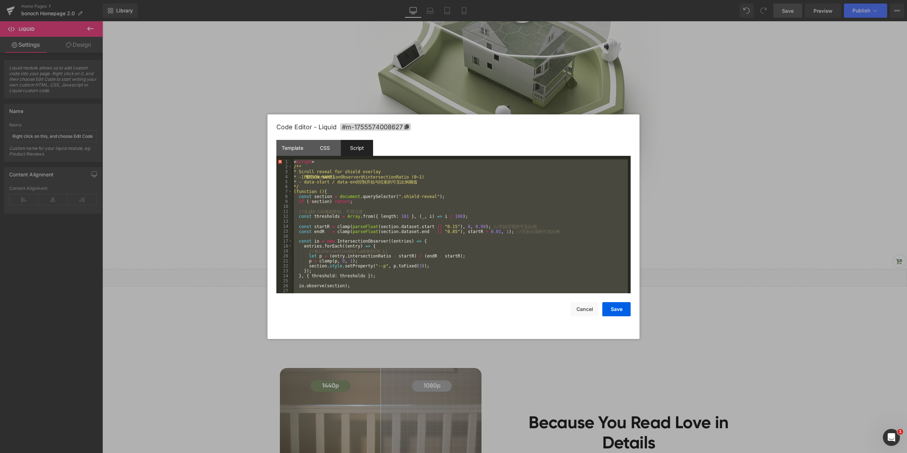
scroll to position [84, 0]
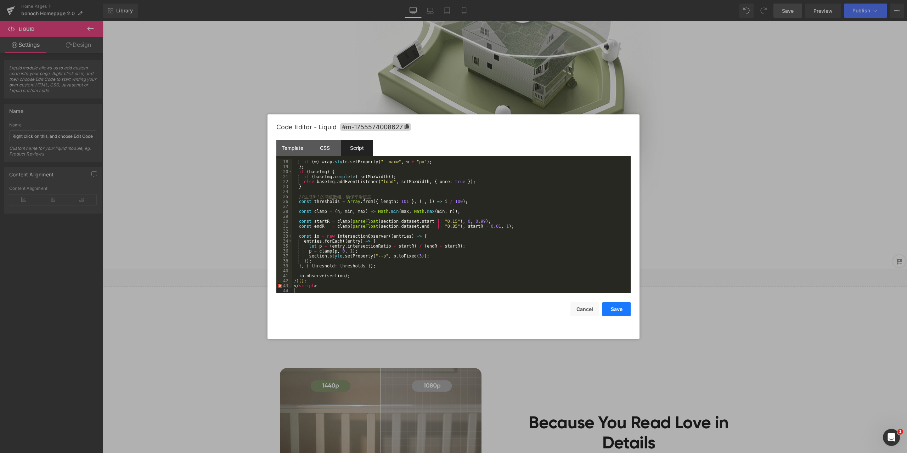
click at [619, 309] on button "Save" at bounding box center [616, 309] width 28 height 14
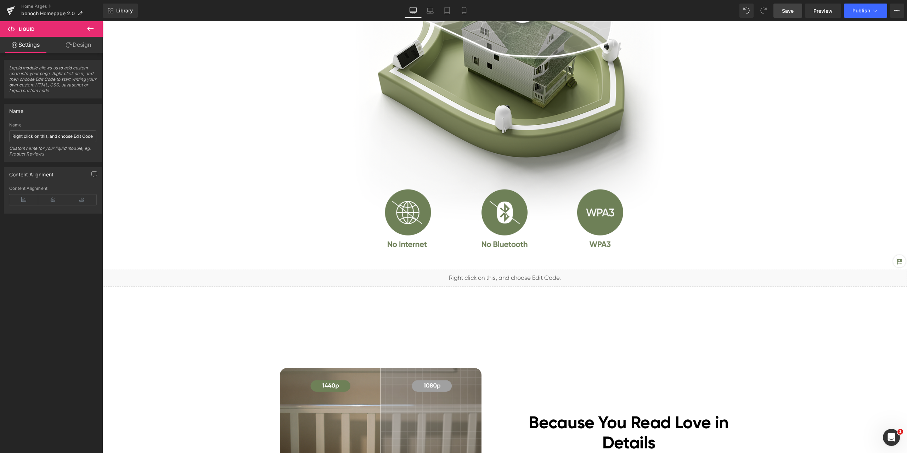
drag, startPoint x: 787, startPoint y: 4, endPoint x: 47, endPoint y: 431, distance: 853.7
click at [787, 4] on link "Save" at bounding box center [788, 11] width 29 height 14
click at [829, 12] on span "Preview" at bounding box center [823, 10] width 19 height 7
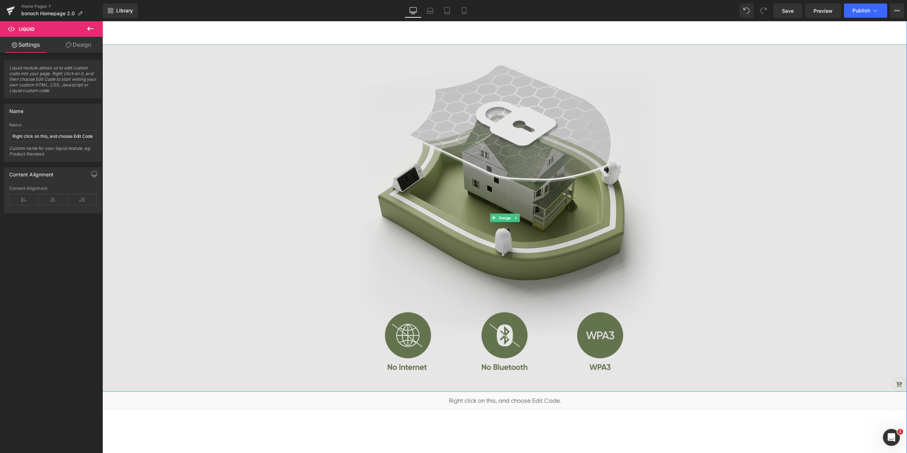
scroll to position [532, 0]
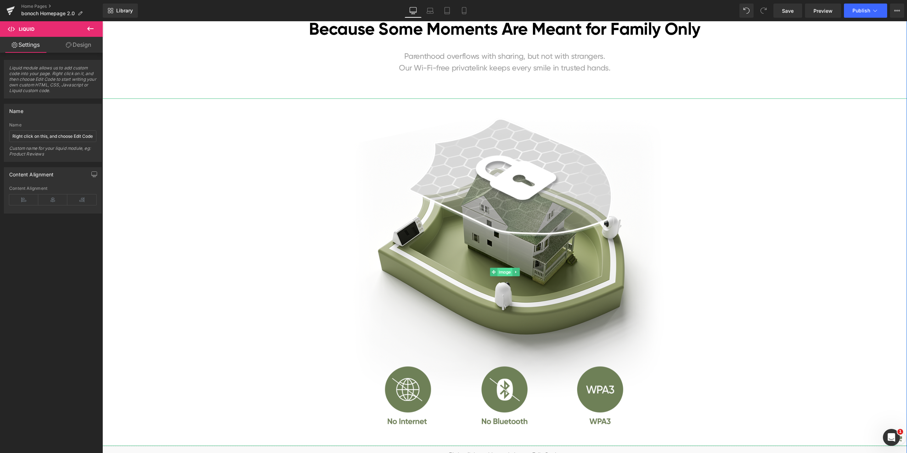
click at [505, 275] on span "Image" at bounding box center [505, 272] width 15 height 9
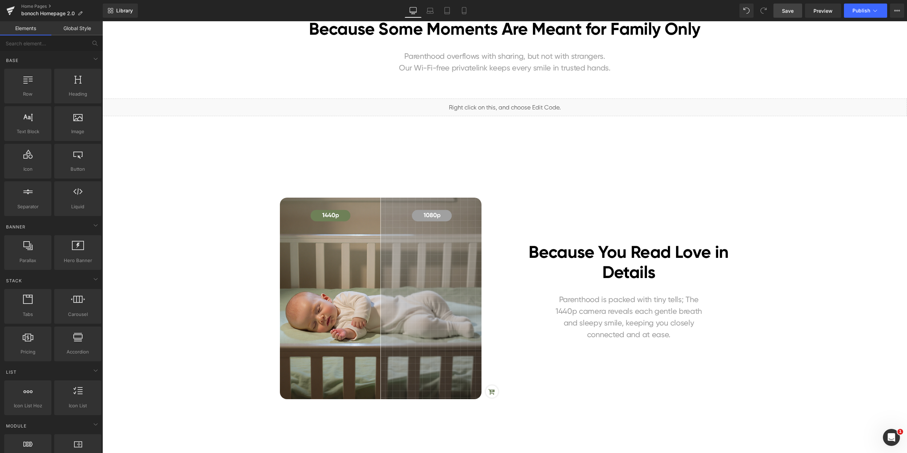
click at [793, 12] on span "Save" at bounding box center [788, 10] width 12 height 7
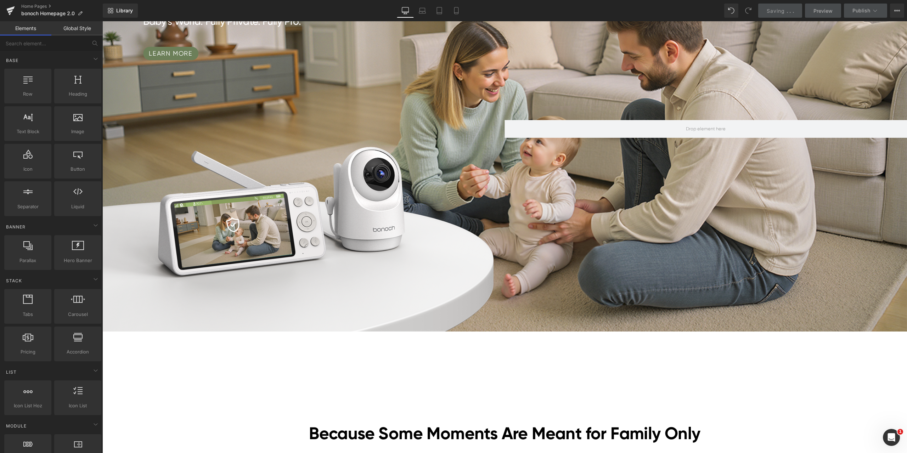
scroll to position [35, 0]
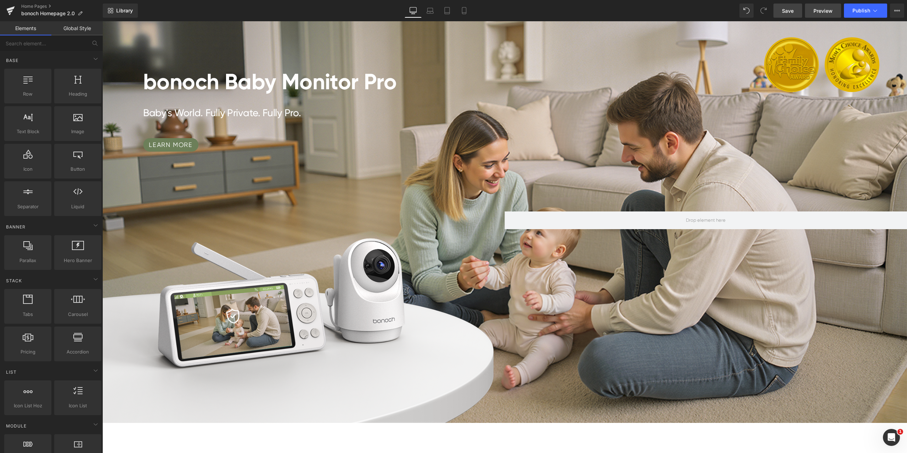
click at [819, 11] on span "Preview" at bounding box center [823, 10] width 19 height 7
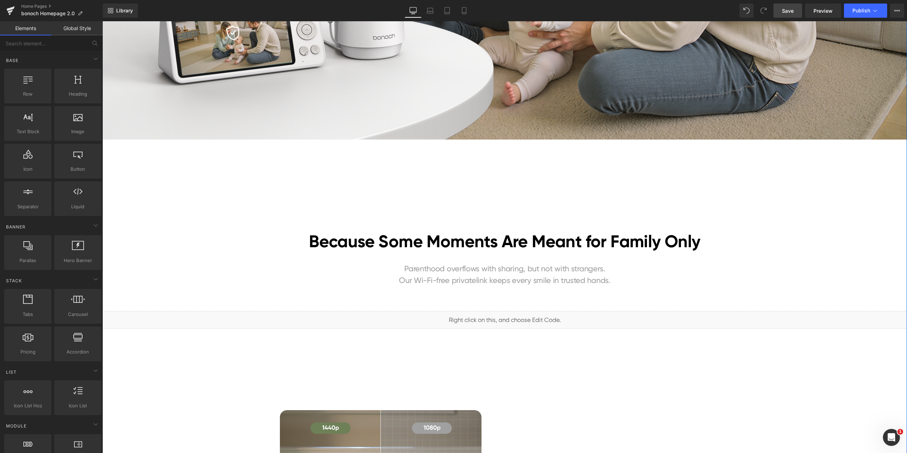
scroll to position [425, 0]
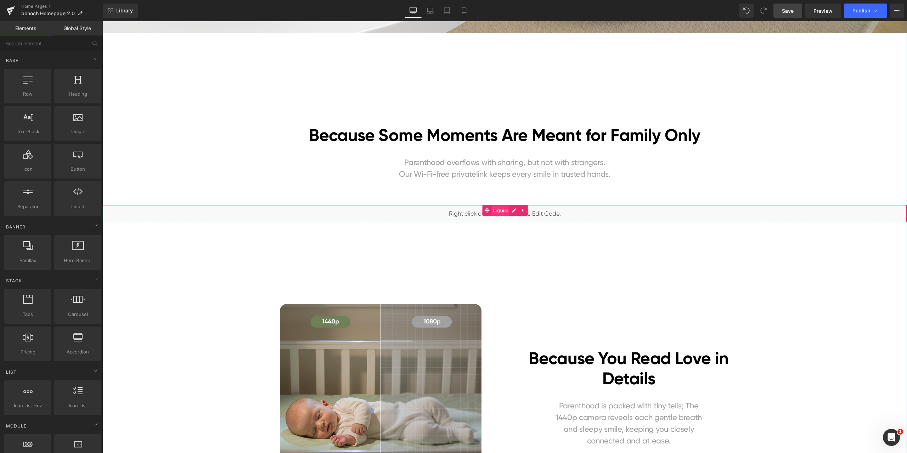
click at [497, 211] on span "Liquid" at bounding box center [501, 210] width 18 height 11
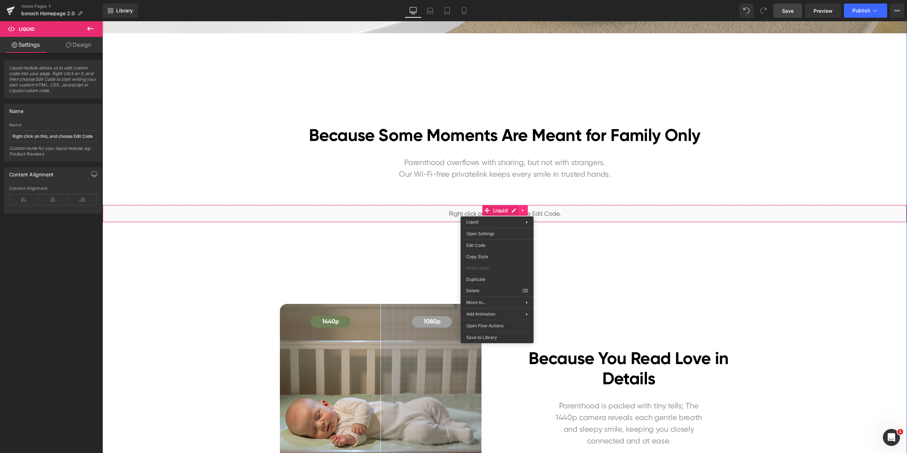
click at [518, 209] on div "Liquid" at bounding box center [504, 214] width 805 height 18
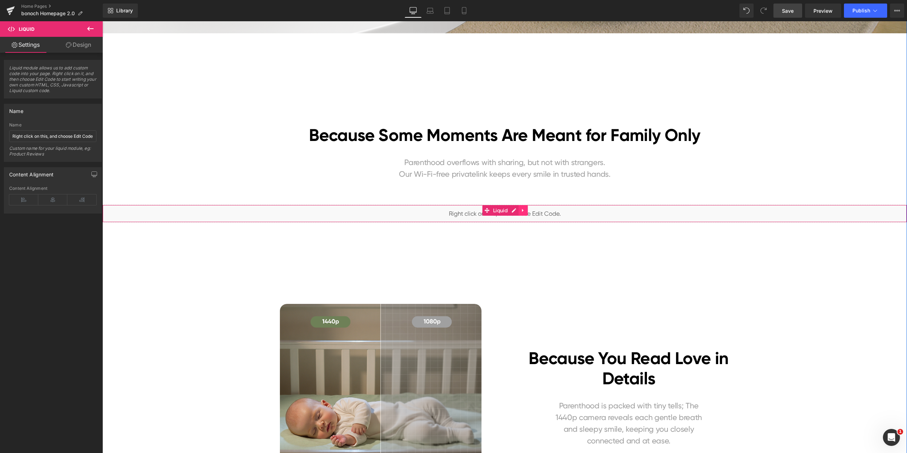
click at [522, 209] on icon at bounding box center [522, 210] width 1 height 3
click at [526, 210] on icon at bounding box center [528, 210] width 5 height 5
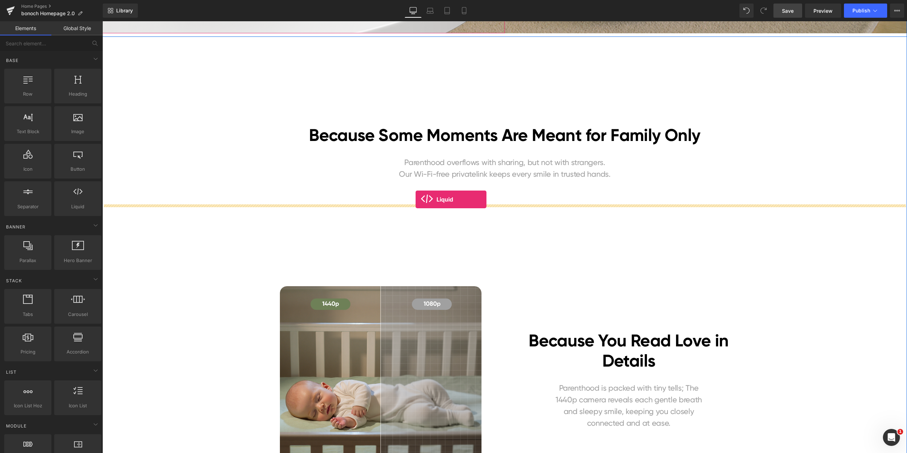
drag, startPoint x: 184, startPoint y: 231, endPoint x: 416, endPoint y: 199, distance: 234.4
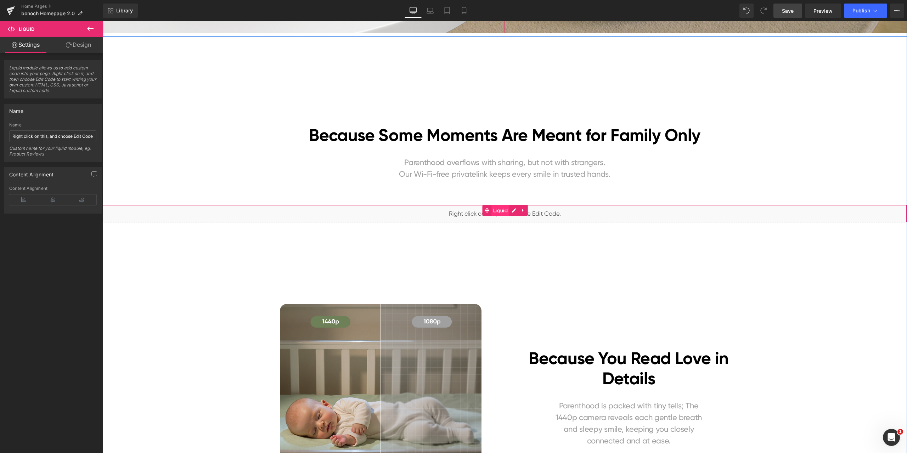
click at [497, 210] on span "Liquid" at bounding box center [501, 210] width 18 height 11
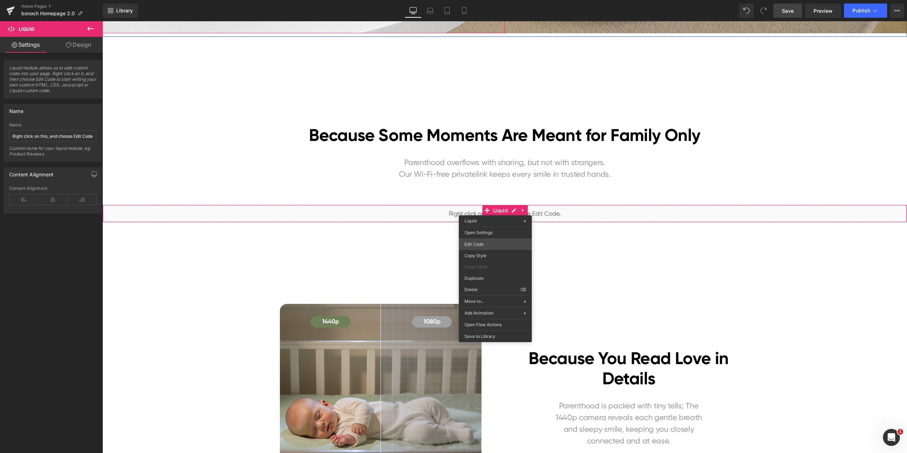
click at [491, 0] on div "Liquid You are previewing how the will restyle your page. You can not edit Elem…" at bounding box center [453, 0] width 907 height 0
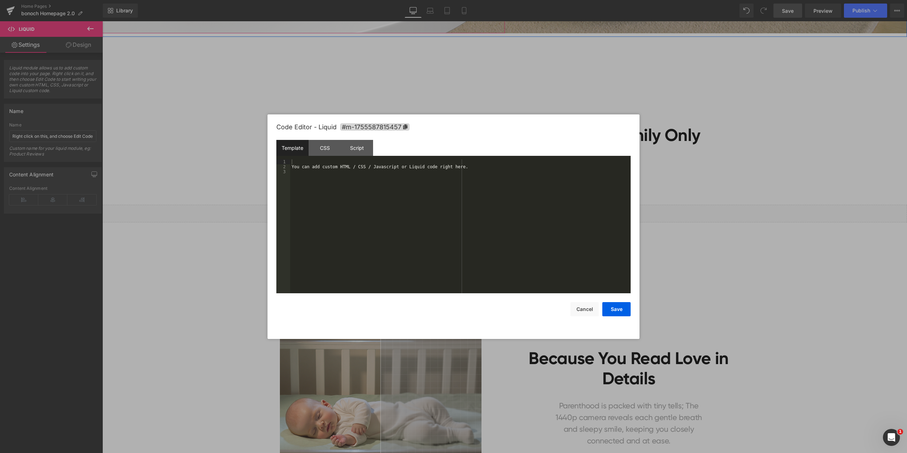
click at [420, 191] on div "You can add custom HTML / CSS / Javascript or Liquid code right here." at bounding box center [460, 231] width 341 height 144
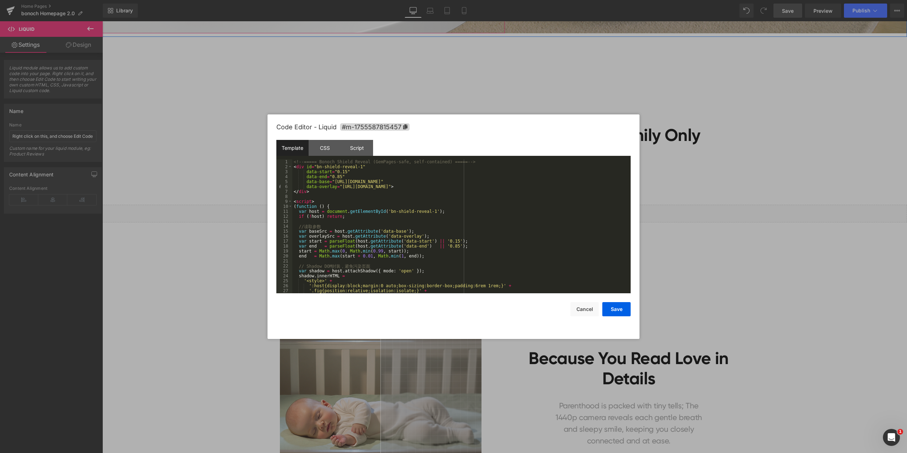
scroll to position [0, 0]
click at [618, 309] on button "Save" at bounding box center [616, 309] width 28 height 14
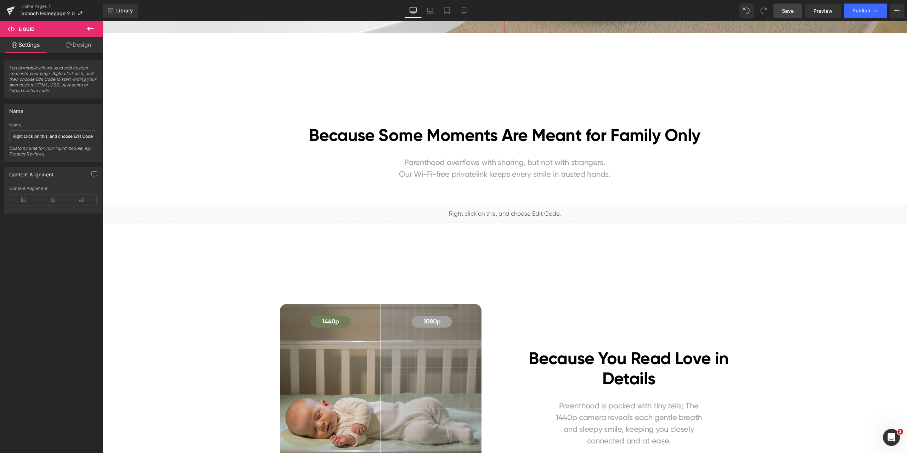
click at [786, 15] on link "Save" at bounding box center [788, 11] width 29 height 14
click at [825, 12] on span "Preview" at bounding box center [823, 10] width 19 height 7
click at [500, 212] on span "Liquid" at bounding box center [501, 210] width 18 height 11
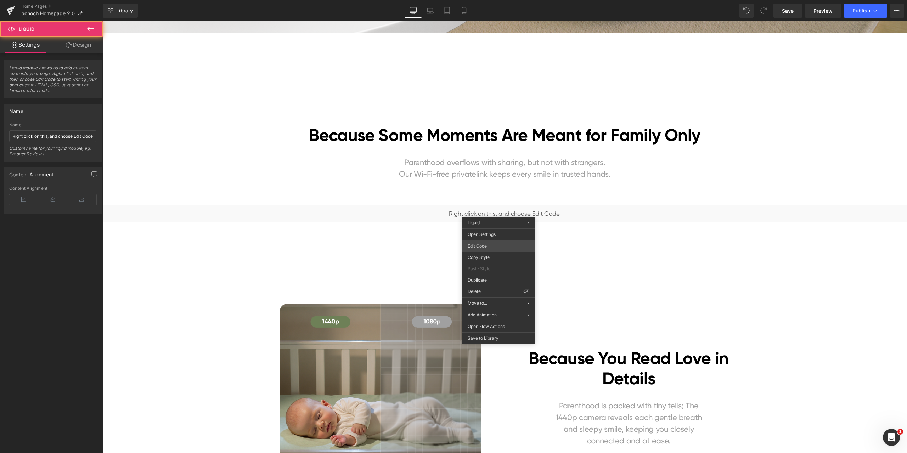
click at [484, 0] on div "Liquid You are previewing how the will restyle your page. You can not edit Elem…" at bounding box center [453, 0] width 907 height 0
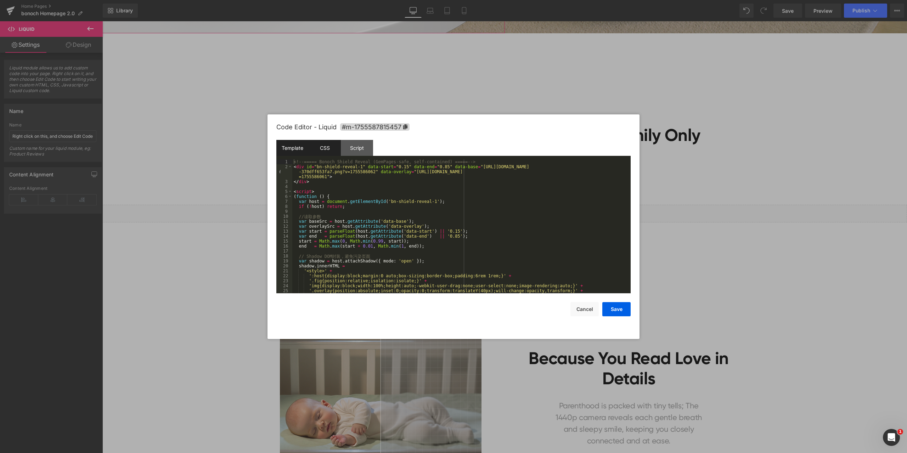
click at [331, 152] on div "CSS" at bounding box center [325, 148] width 32 height 16
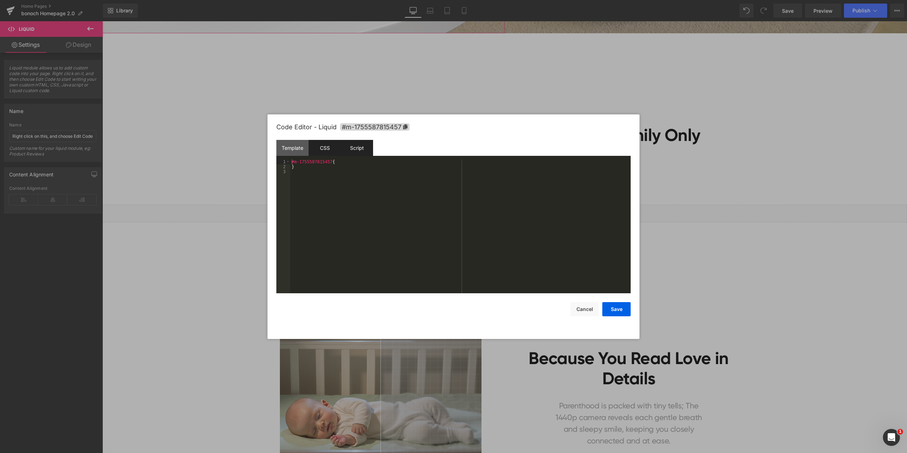
click at [354, 146] on div "Script" at bounding box center [357, 148] width 32 height 16
click at [284, 148] on div "Template" at bounding box center [292, 148] width 32 height 16
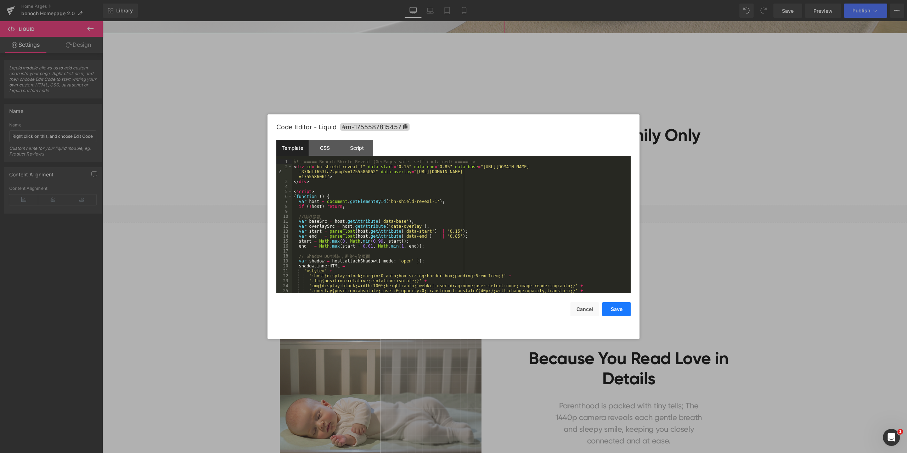
click at [628, 307] on button "Save" at bounding box center [616, 309] width 28 height 14
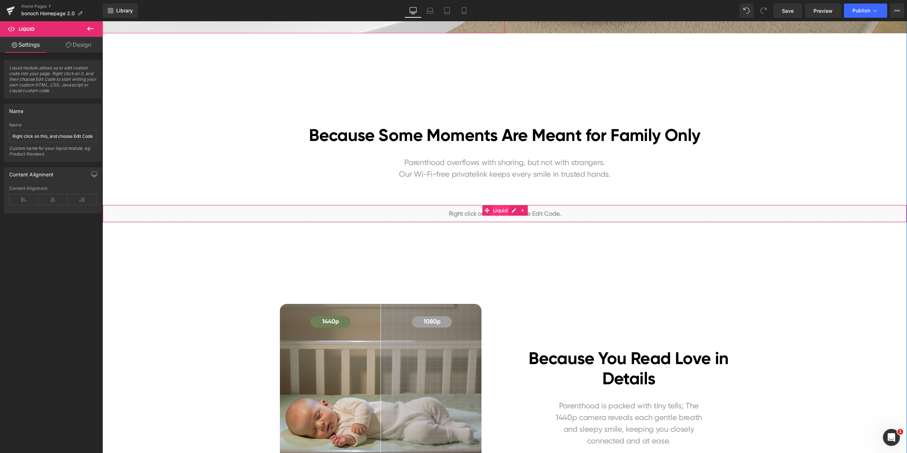
click at [500, 213] on span "Liquid" at bounding box center [501, 210] width 18 height 11
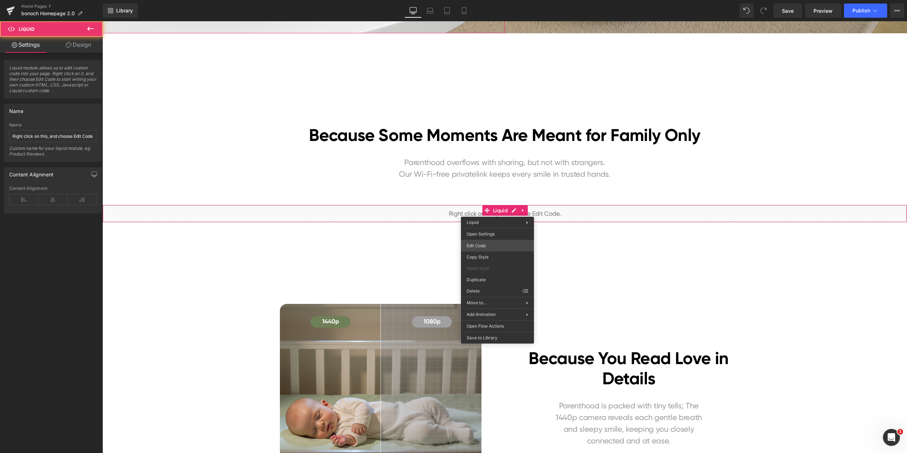
click at [493, 0] on div "Liquid You are previewing how the will restyle your page. You can not edit Elem…" at bounding box center [453, 0] width 907 height 0
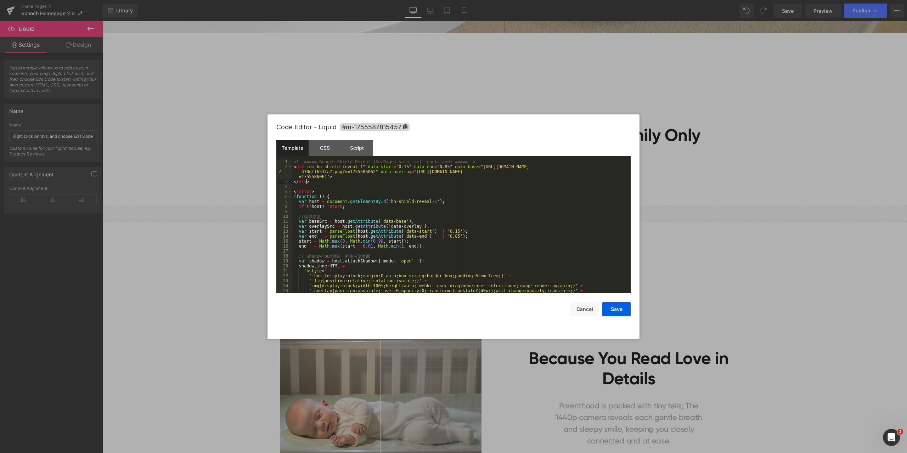
click at [372, 184] on div "<!-- ===== Bonoch Shield Reveal (GemPages-safe, self-contained) ===== --> < div…" at bounding box center [460, 231] width 336 height 144
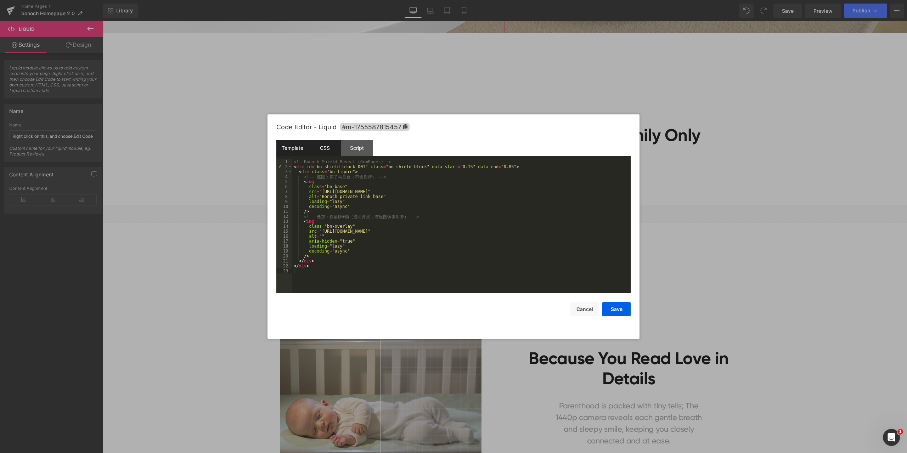
drag, startPoint x: 320, startPoint y: 146, endPoint x: 339, endPoint y: 154, distance: 20.3
click at [320, 146] on div "CSS" at bounding box center [325, 148] width 32 height 16
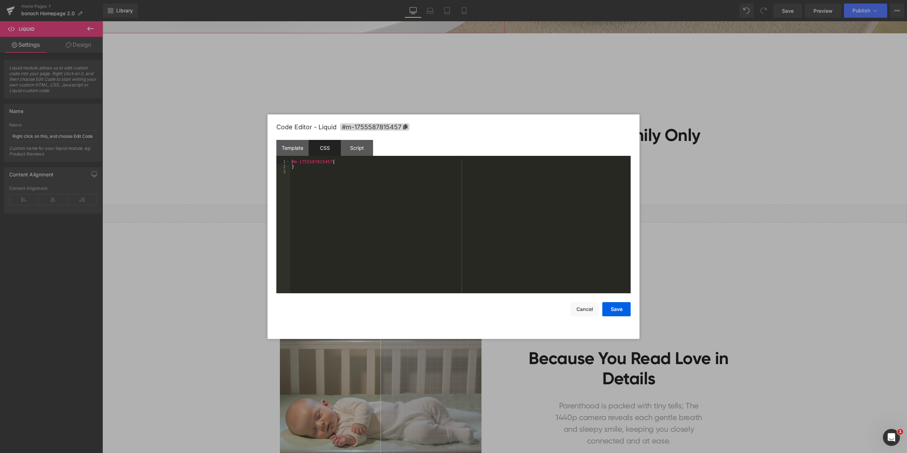
click at [439, 225] on div "#m-1755587815457 { }" at bounding box center [460, 231] width 341 height 144
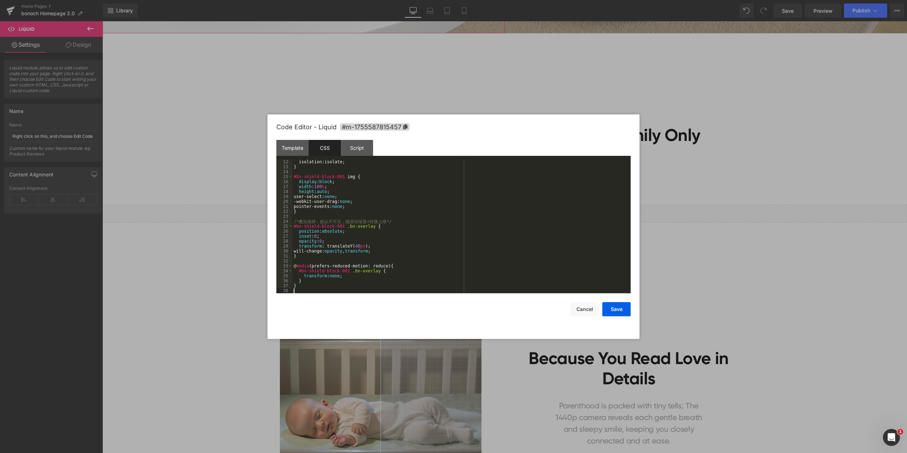
scroll to position [55, 0]
drag, startPoint x: 364, startPoint y: 148, endPoint x: 375, endPoint y: 153, distance: 11.9
click at [364, 148] on div "Script" at bounding box center [357, 148] width 32 height 16
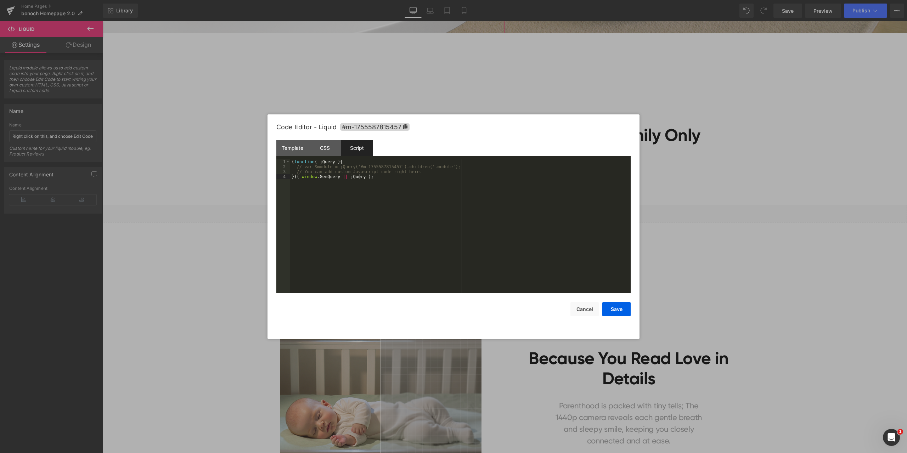
click at [404, 196] on div "( function ( jQuery ) { // var $module = jQuery('#m-1755587815457').children('.…" at bounding box center [460, 231] width 341 height 144
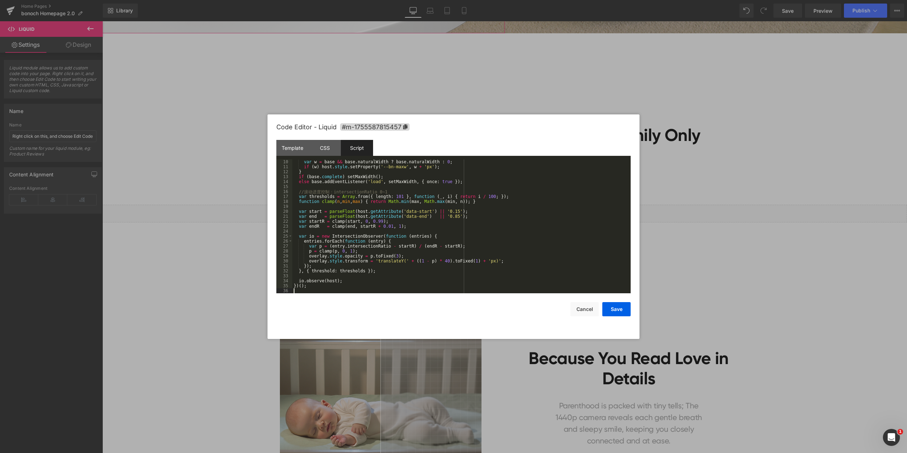
scroll to position [45, 0]
click at [625, 310] on button "Save" at bounding box center [616, 309] width 28 height 14
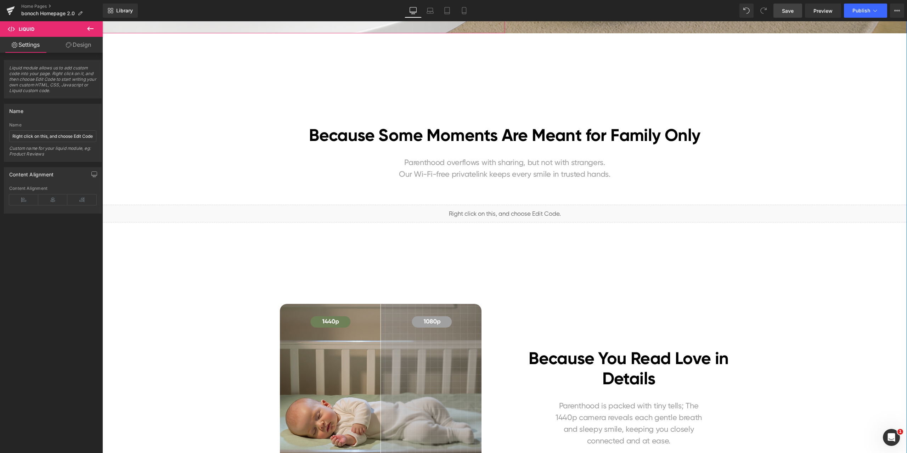
click at [788, 11] on span "Save" at bounding box center [788, 10] width 12 height 7
click at [821, 14] on span "Preview" at bounding box center [823, 10] width 19 height 7
click at [499, 209] on span "Liquid" at bounding box center [501, 210] width 18 height 11
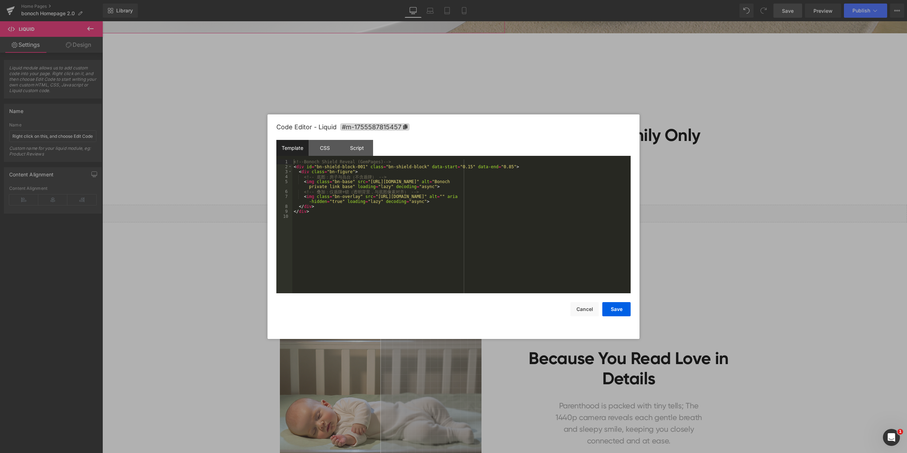
drag, startPoint x: 493, startPoint y: 243, endPoint x: 406, endPoint y: 236, distance: 87.5
click at [493, 0] on div "Liquid You are previewing how the will restyle your page. You can not edit Elem…" at bounding box center [453, 0] width 907 height 0
click at [326, 196] on div "<!-- Bonoch Shield Reveal (GemPages) --> < div id = "bn-shield-block-001" class…" at bounding box center [461, 231] width 338 height 144
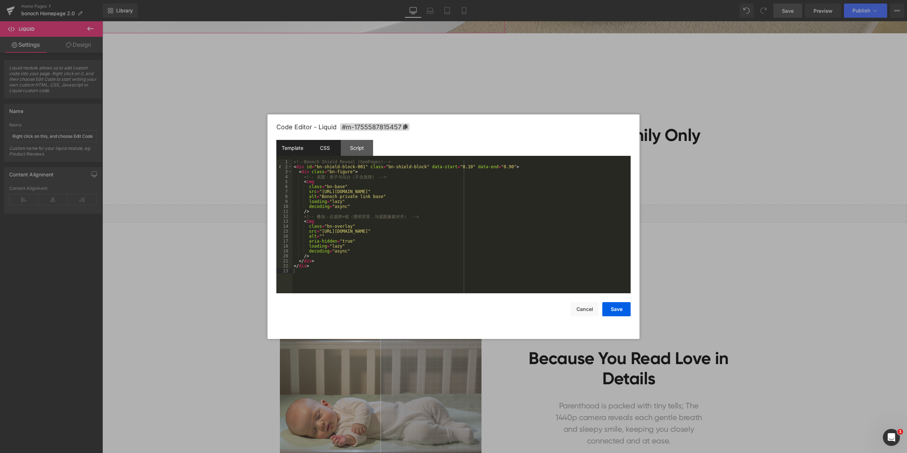
click at [330, 149] on div "CSS" at bounding box center [325, 148] width 32 height 16
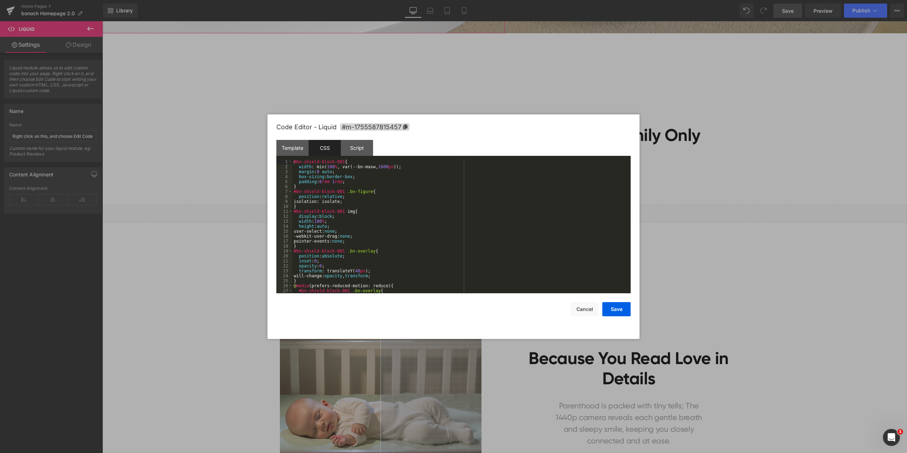
click at [408, 229] on div "#bn-shield-block-001 { width : min( 100 % , var(--bn-maxw, 1600 px )); margin :…" at bounding box center [460, 231] width 336 height 144
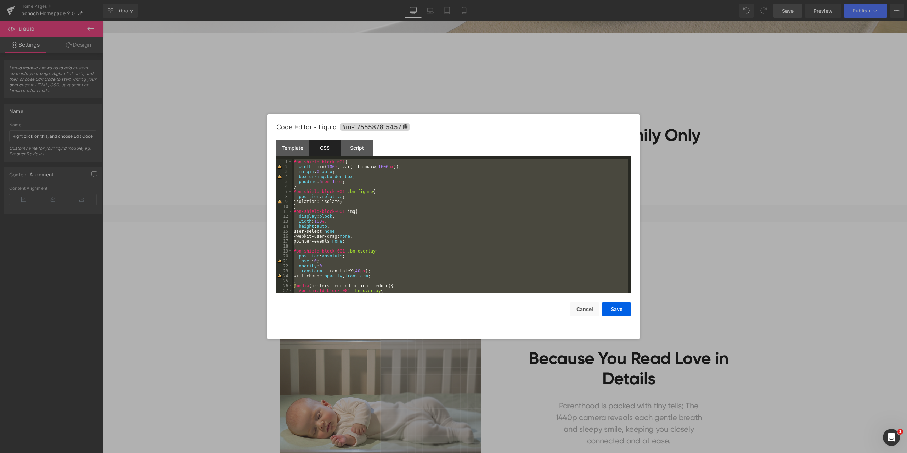
scroll to position [104, 0]
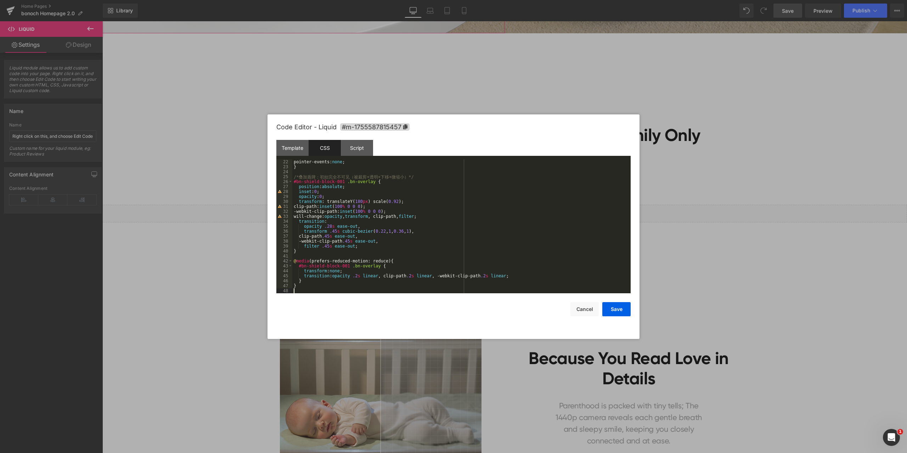
click at [364, 157] on div "Template CSS Script Data" at bounding box center [453, 149] width 354 height 19
click at [361, 153] on div "Script" at bounding box center [357, 148] width 32 height 16
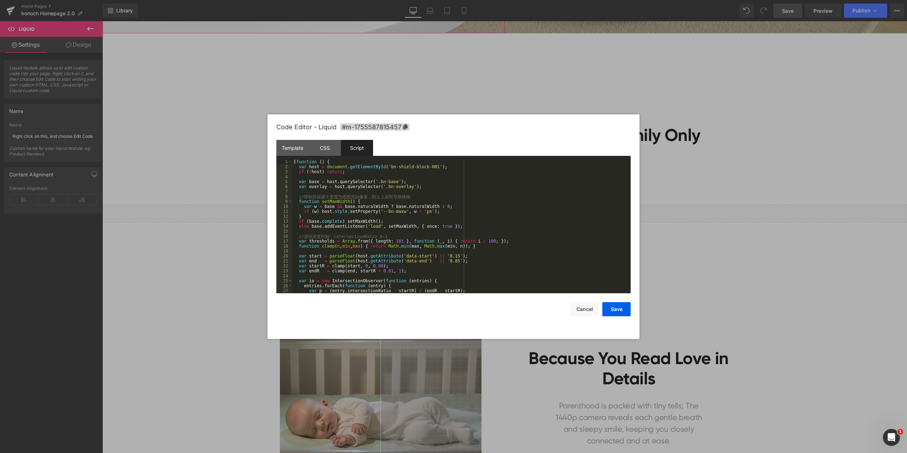
click at [391, 206] on div "( function ( ) { var host = document . getElementById ( 'bn-shield-block-001' )…" at bounding box center [460, 231] width 336 height 144
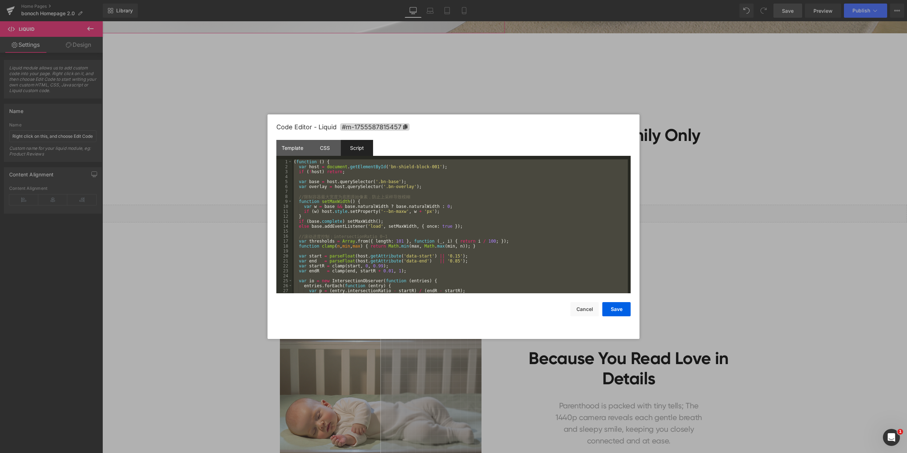
scroll to position [253, 0]
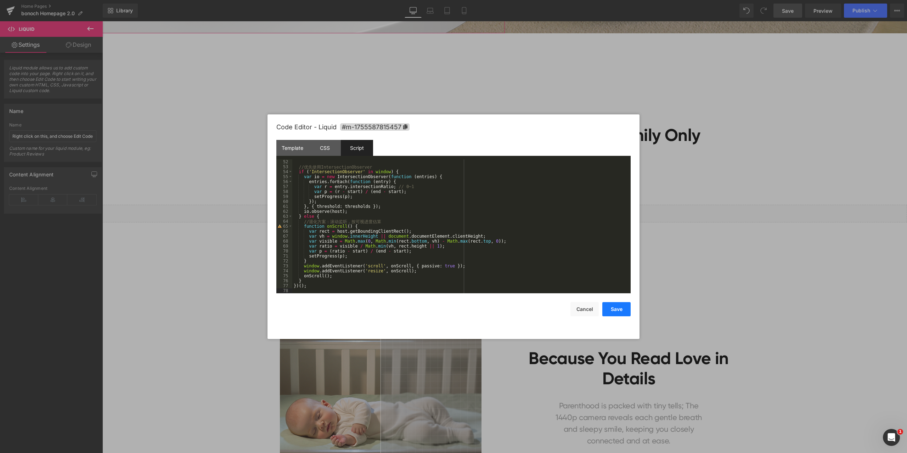
click at [616, 307] on button "Save" at bounding box center [616, 309] width 28 height 14
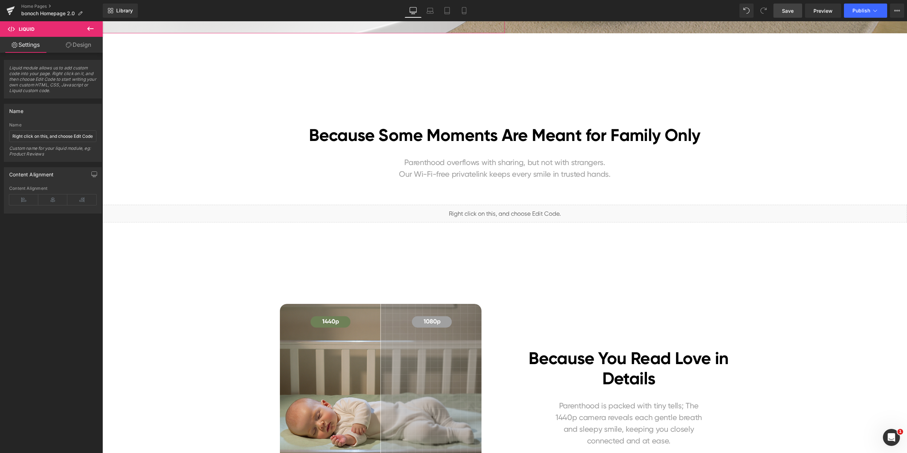
click at [792, 10] on span "Save" at bounding box center [788, 10] width 12 height 7
click at [503, 210] on span "Liquid" at bounding box center [501, 211] width 18 height 11
click at [832, 12] on span "Preview" at bounding box center [823, 10] width 19 height 7
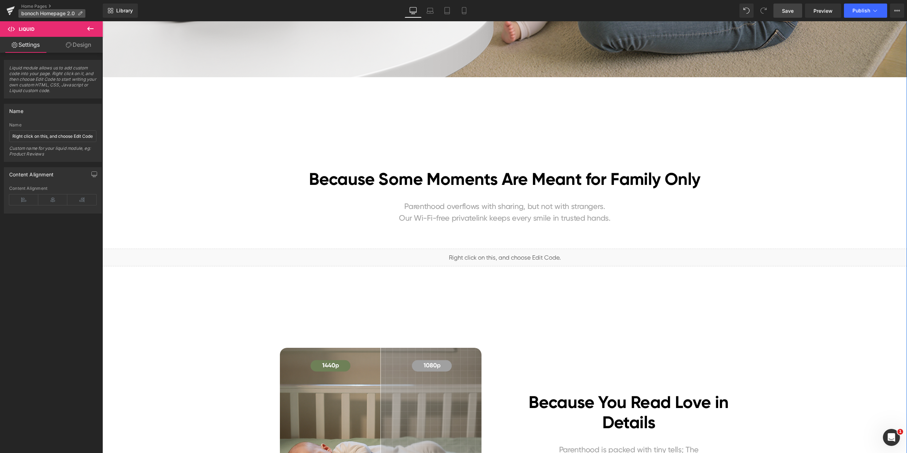
scroll to position [319, 0]
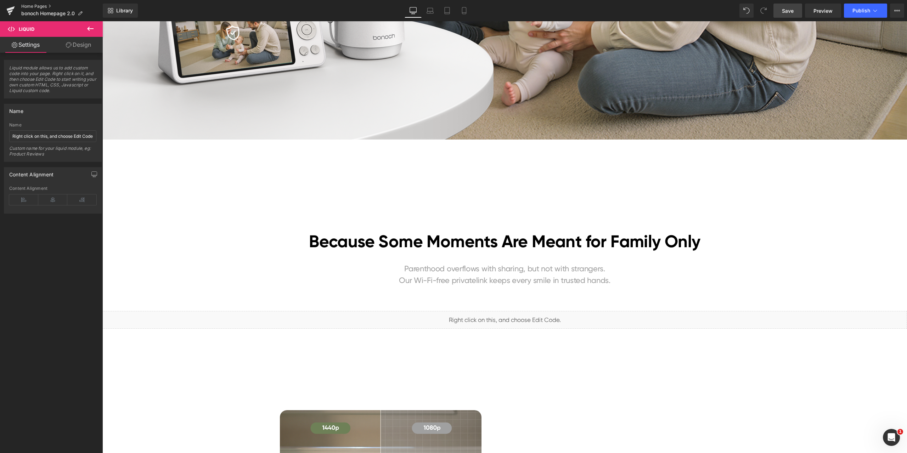
click at [39, 5] on link "Home Pages" at bounding box center [62, 7] width 82 height 6
